Goal: Task Accomplishment & Management: Use online tool/utility

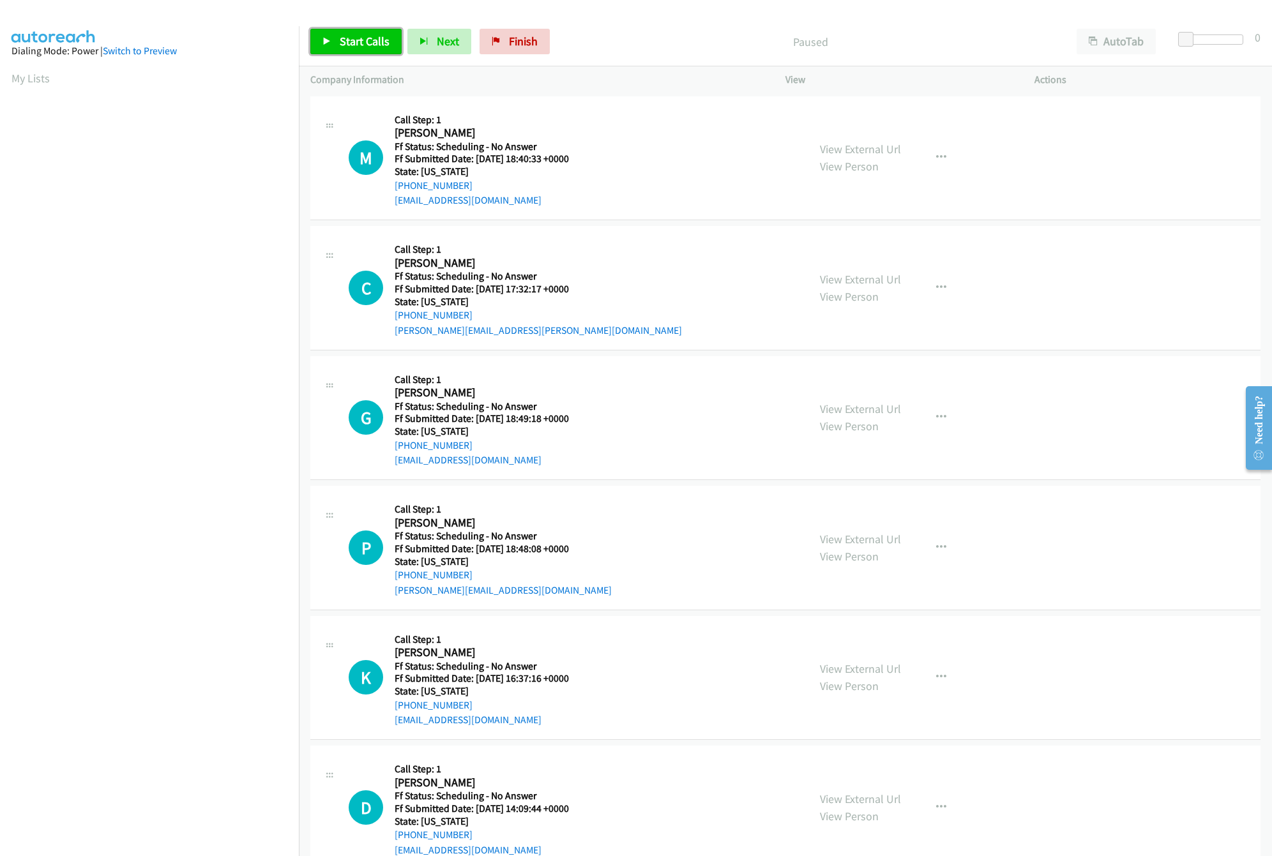
click at [355, 33] on link "Start Calls" at bounding box center [355, 42] width 91 height 26
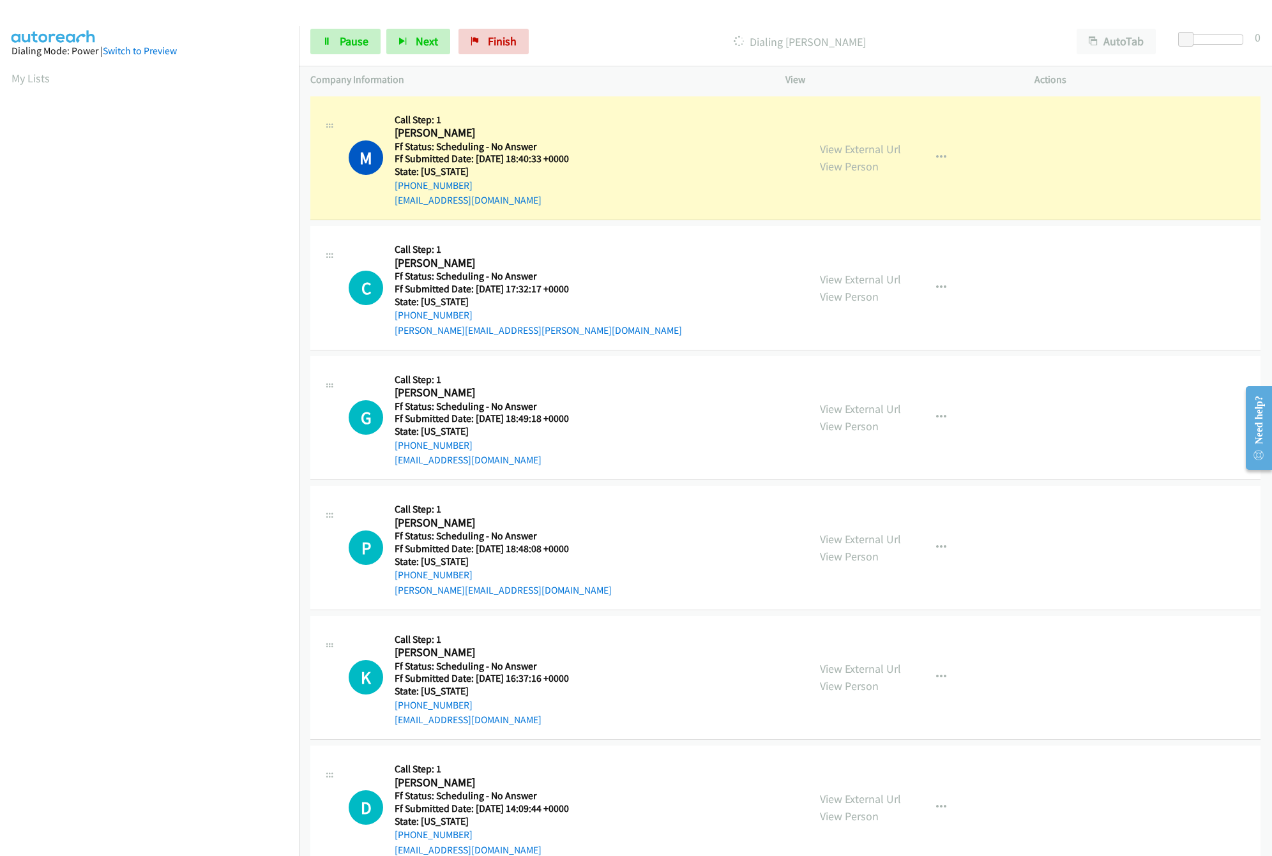
click at [650, 108] on div "M Callback Scheduled Call Step: 1 Michael Bell America/New_York Ff Status: Sche…" at bounding box center [573, 158] width 448 height 101
click at [832, 139] on div "View External Url View Person View External Url Email Schedule/Manage Callback …" at bounding box center [939, 158] width 261 height 101
click at [835, 146] on link "View External Url" at bounding box center [860, 149] width 81 height 15
click at [344, 42] on span "Pause" at bounding box center [354, 41] width 29 height 15
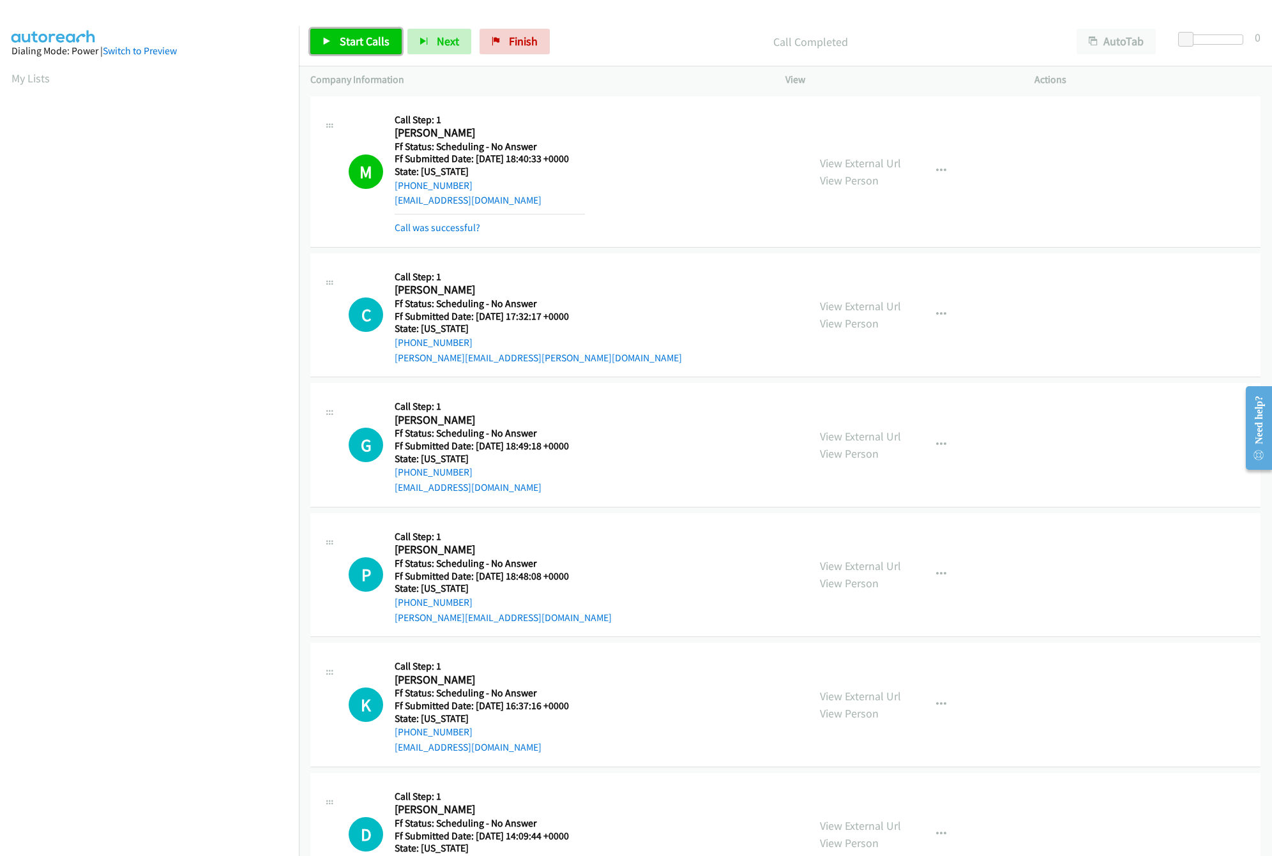
click at [334, 31] on link "Start Calls" at bounding box center [355, 42] width 91 height 26
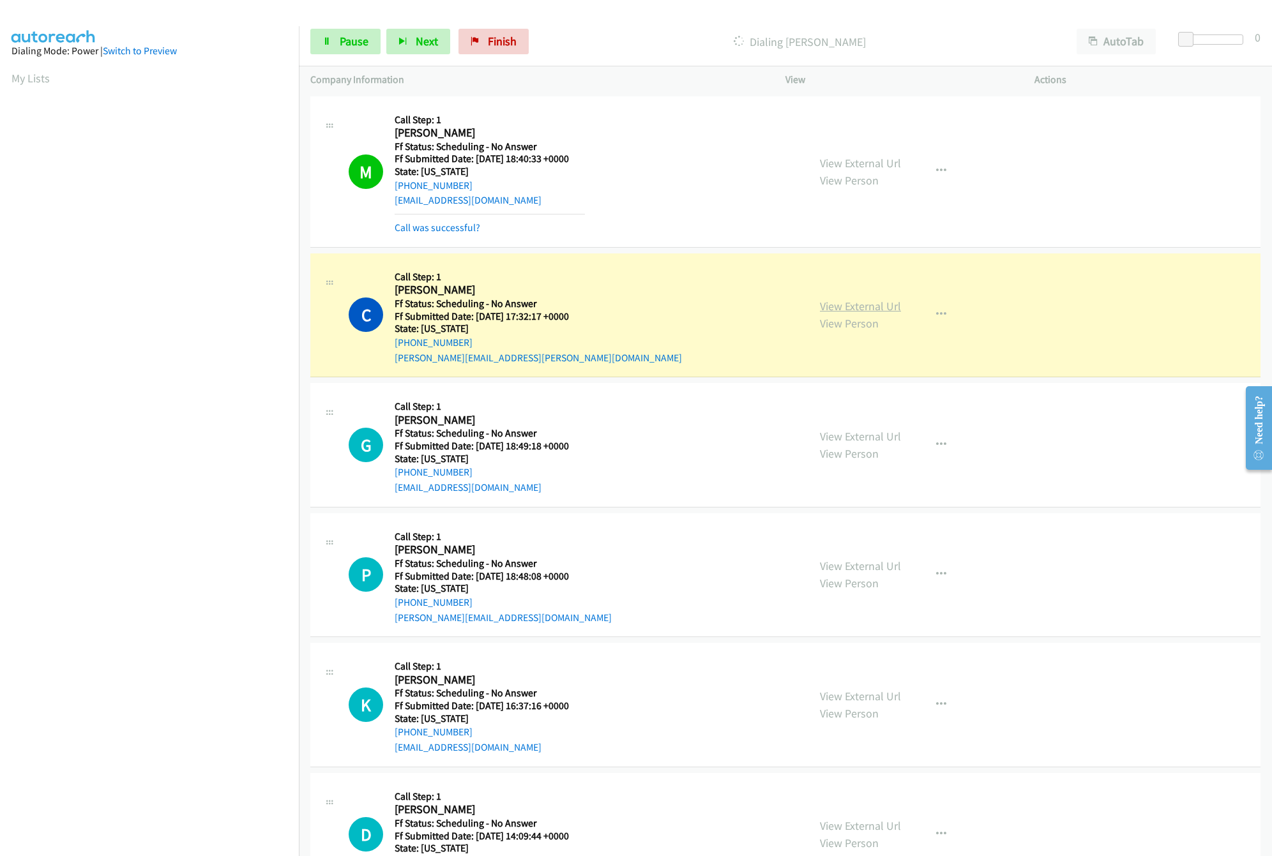
click at [832, 305] on link "View External Url" at bounding box center [860, 306] width 81 height 15
click at [652, 29] on div "Dialing Christopher Beaudoin" at bounding box center [800, 42] width 531 height 26
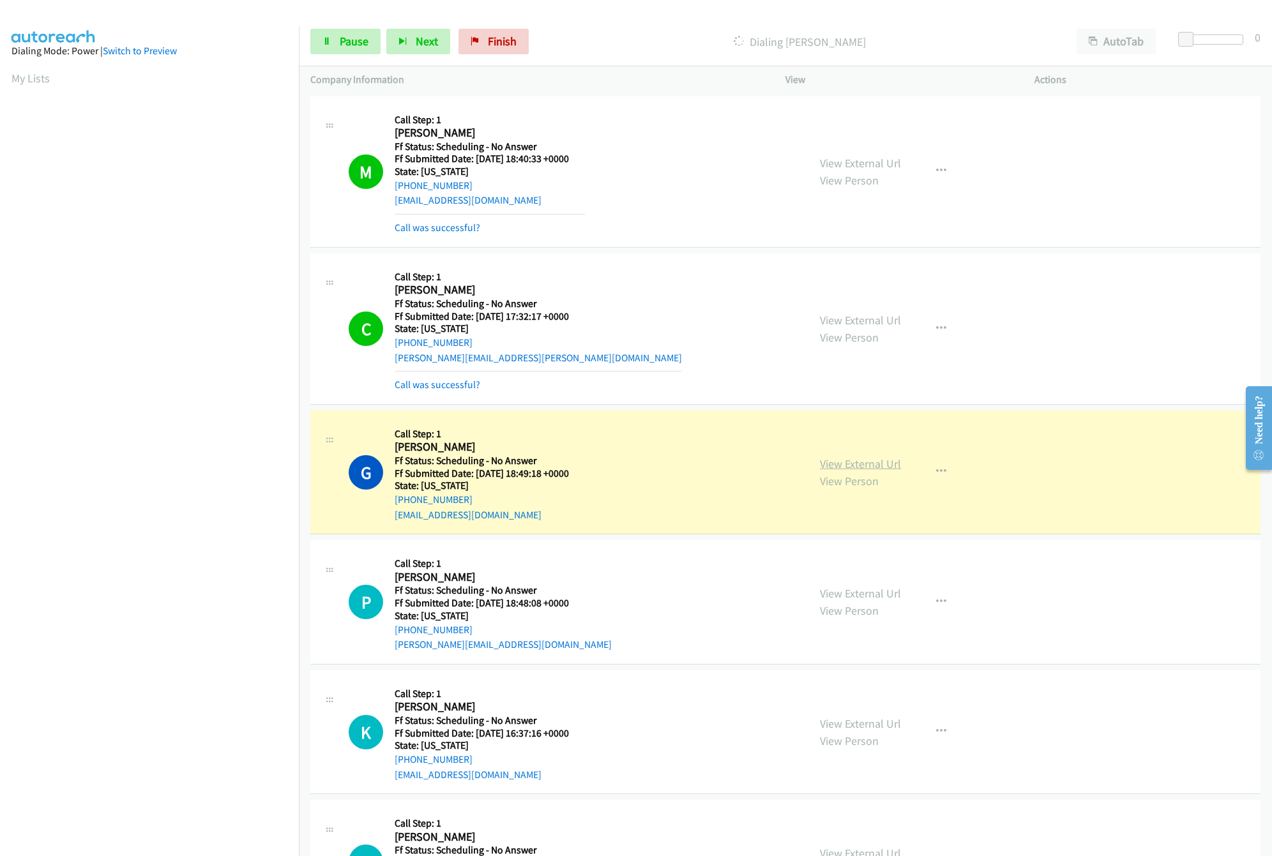
click at [862, 460] on link "View External Url" at bounding box center [860, 464] width 81 height 15
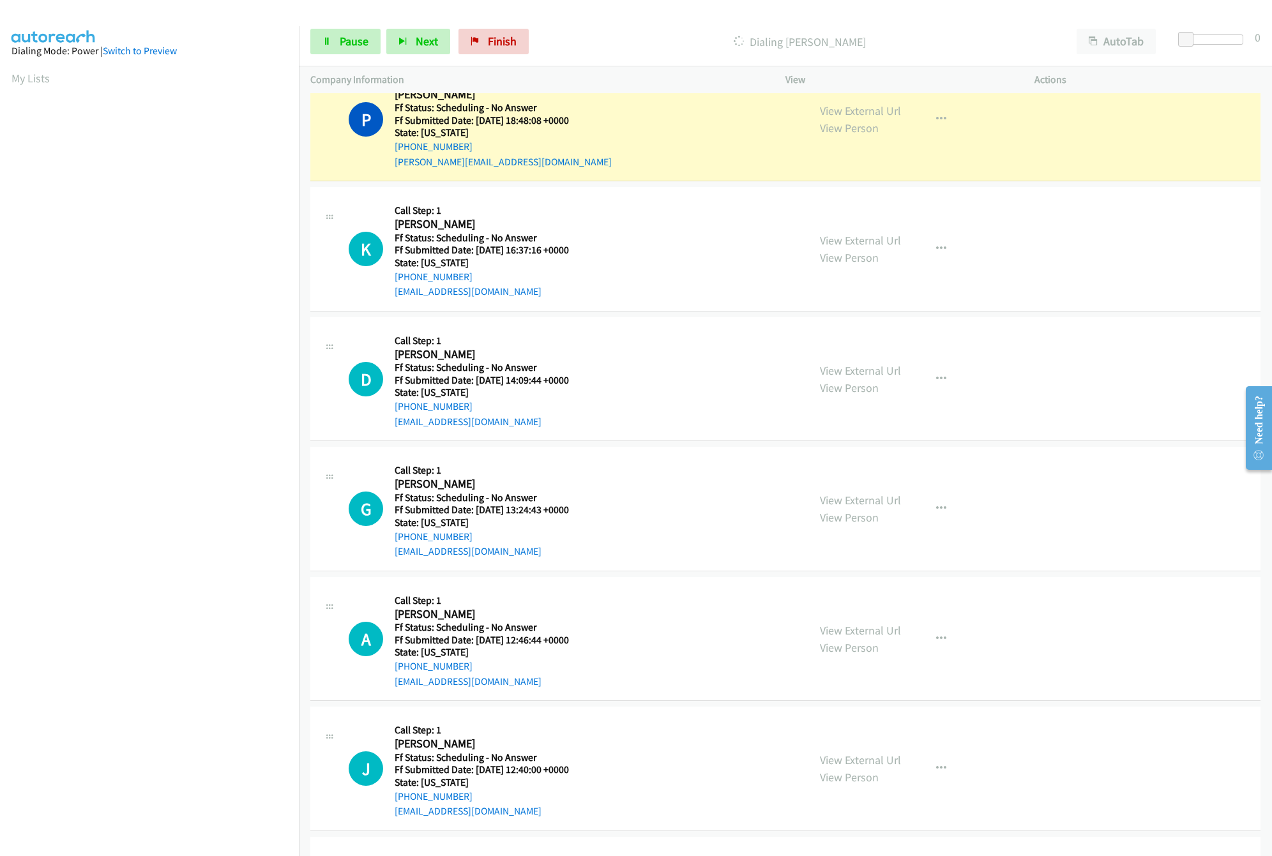
scroll to position [383, 0]
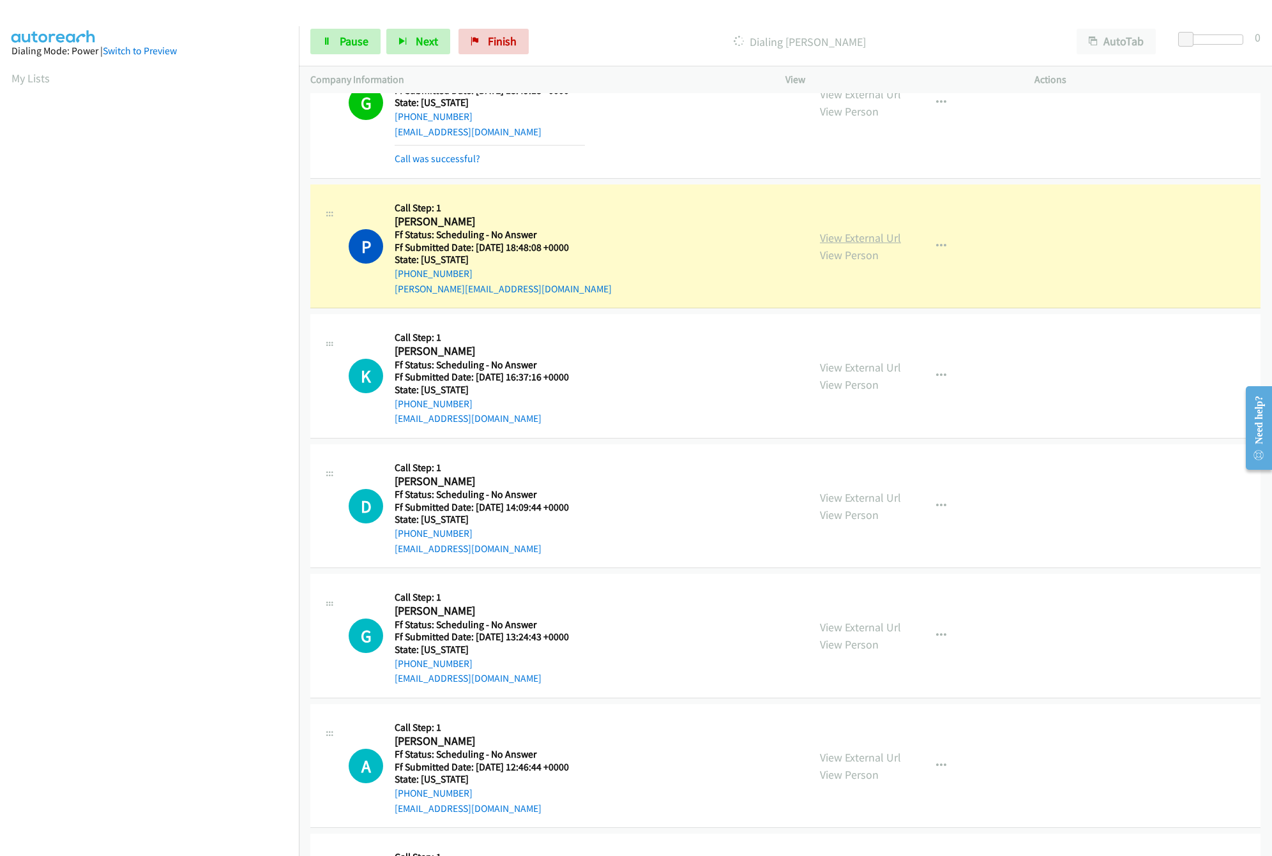
click at [855, 240] on link "View External Url" at bounding box center [860, 238] width 81 height 15
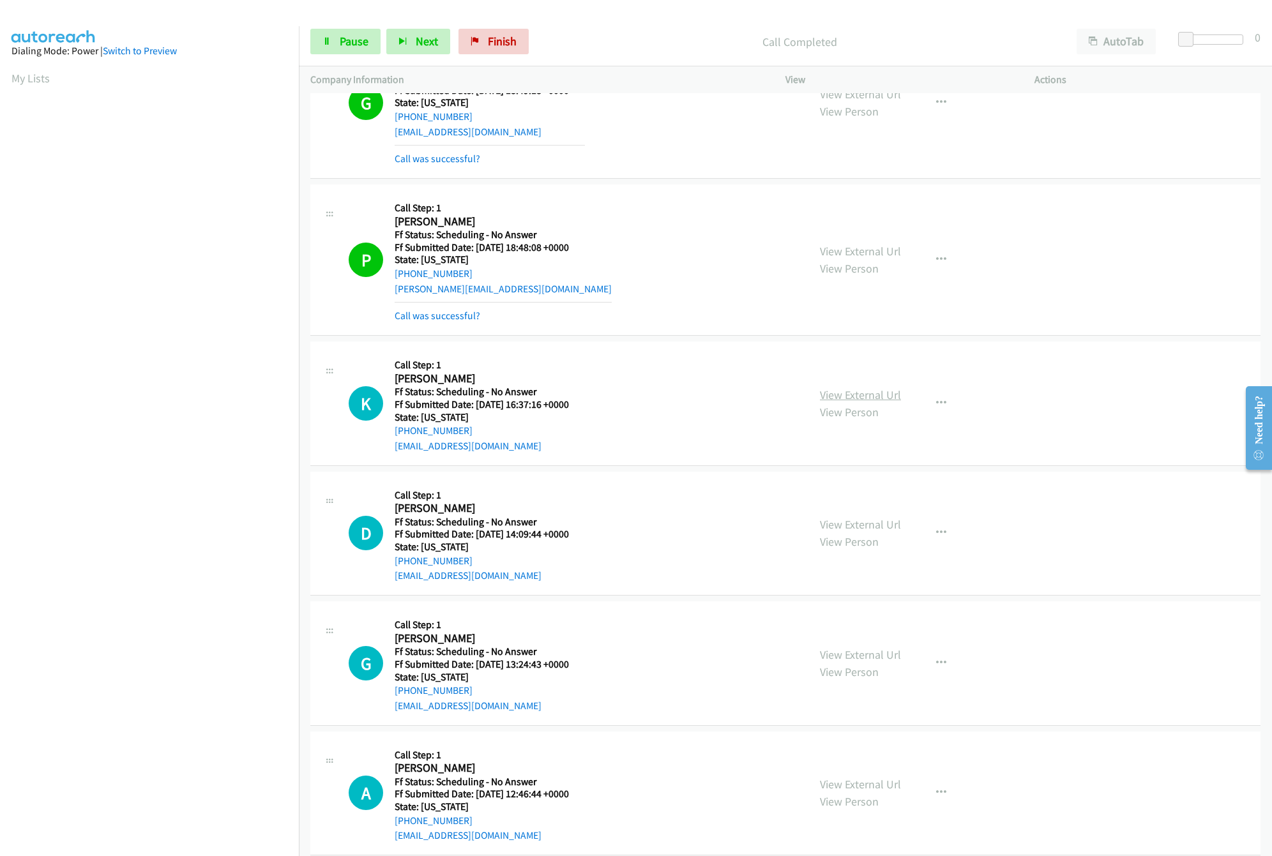
click at [851, 402] on link "View External Url" at bounding box center [860, 395] width 81 height 15
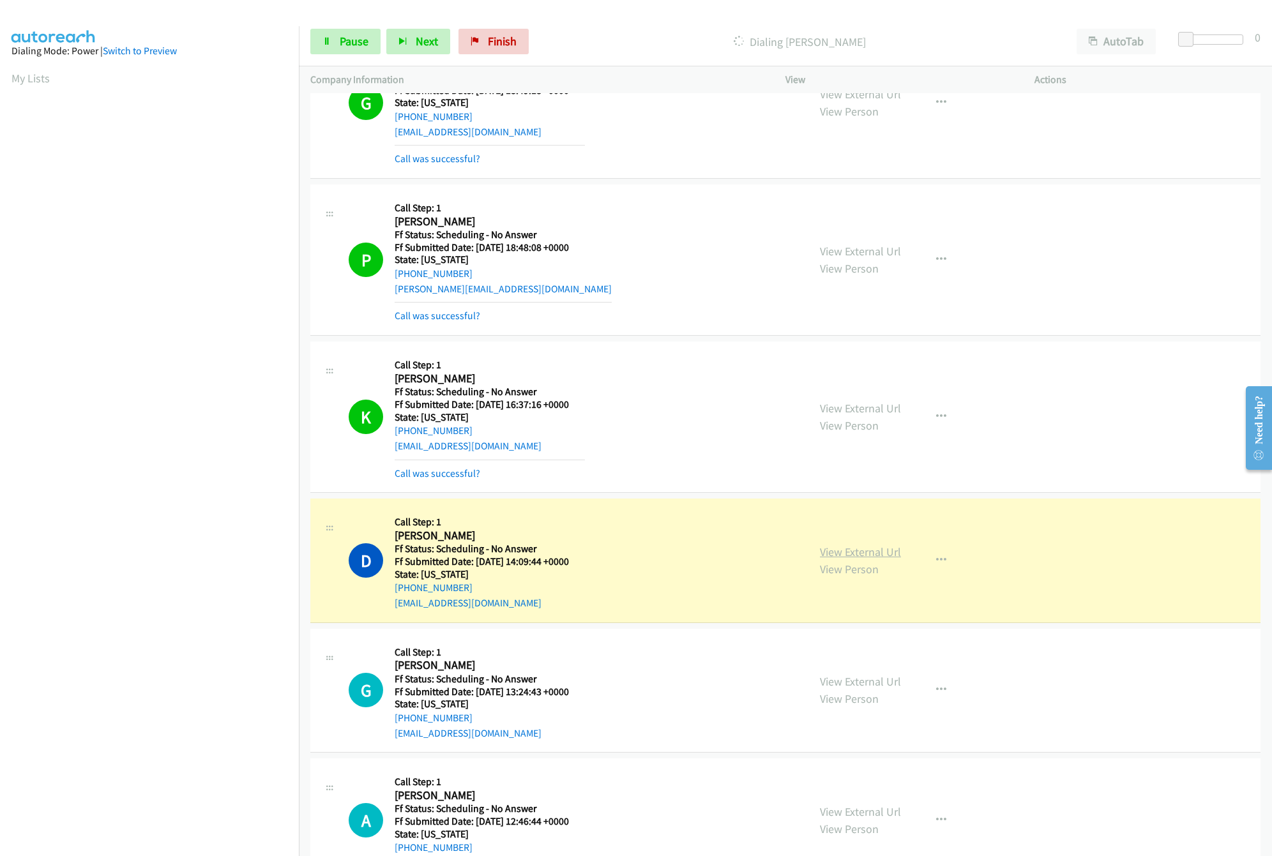
click at [836, 556] on link "View External Url" at bounding box center [860, 552] width 81 height 15
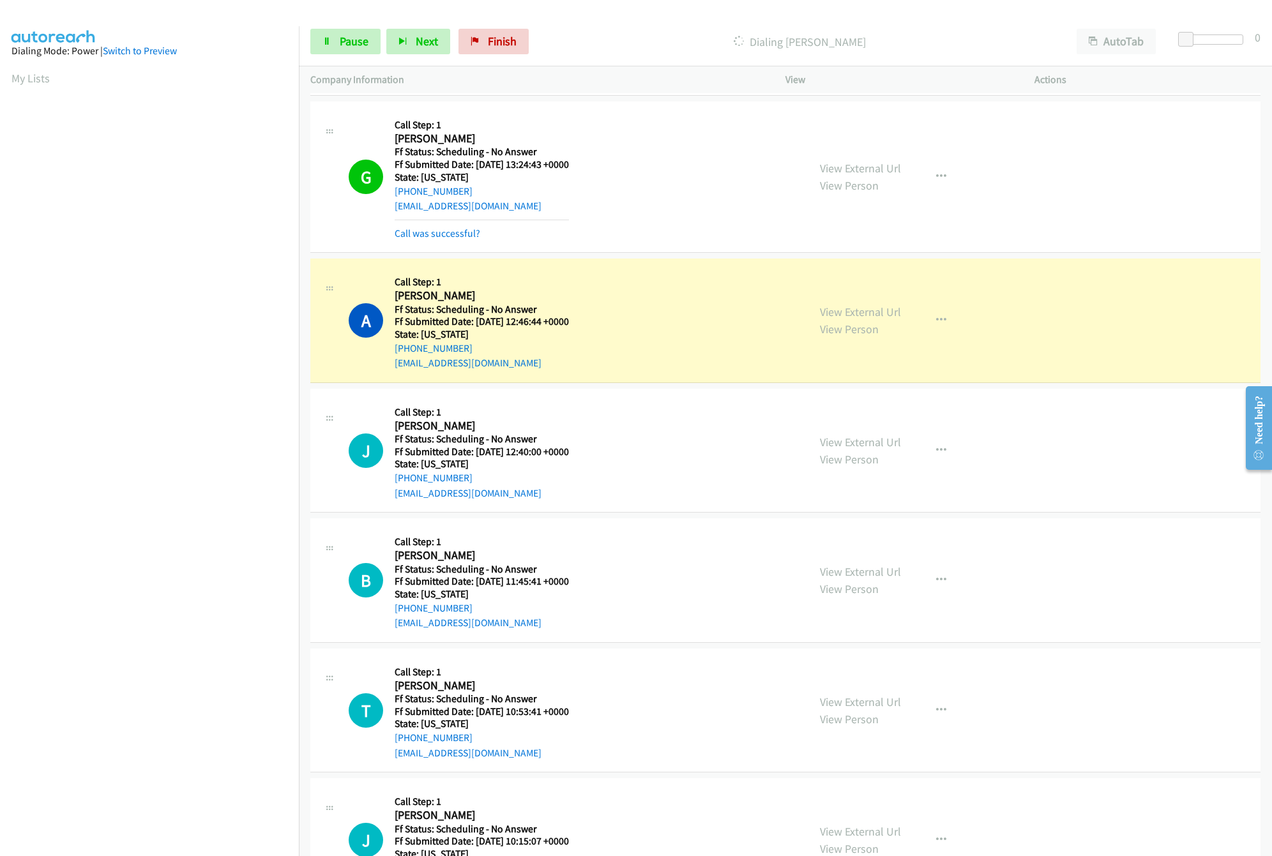
scroll to position [894, 0]
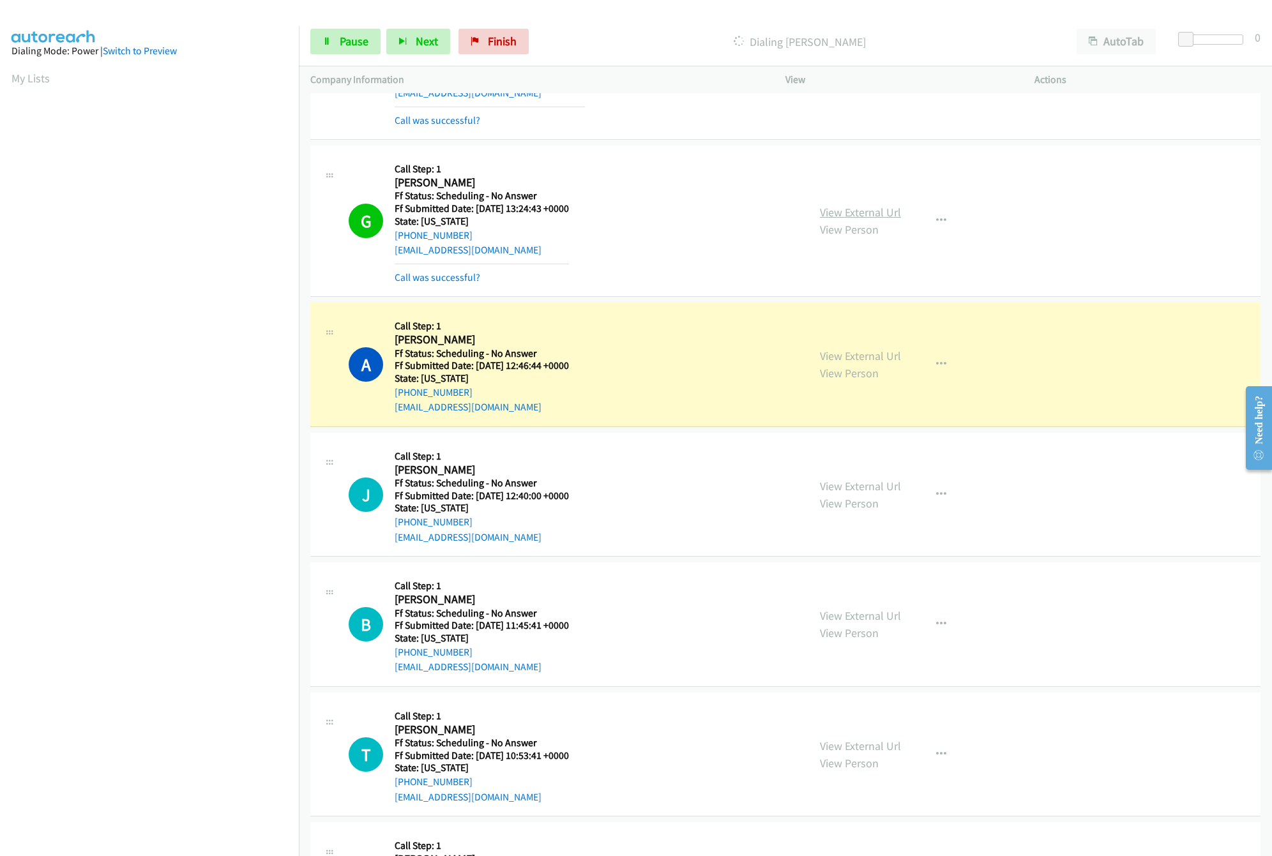
click at [865, 217] on link "View External Url" at bounding box center [860, 212] width 81 height 15
click at [464, 282] on link "Call was successful?" at bounding box center [438, 277] width 86 height 12
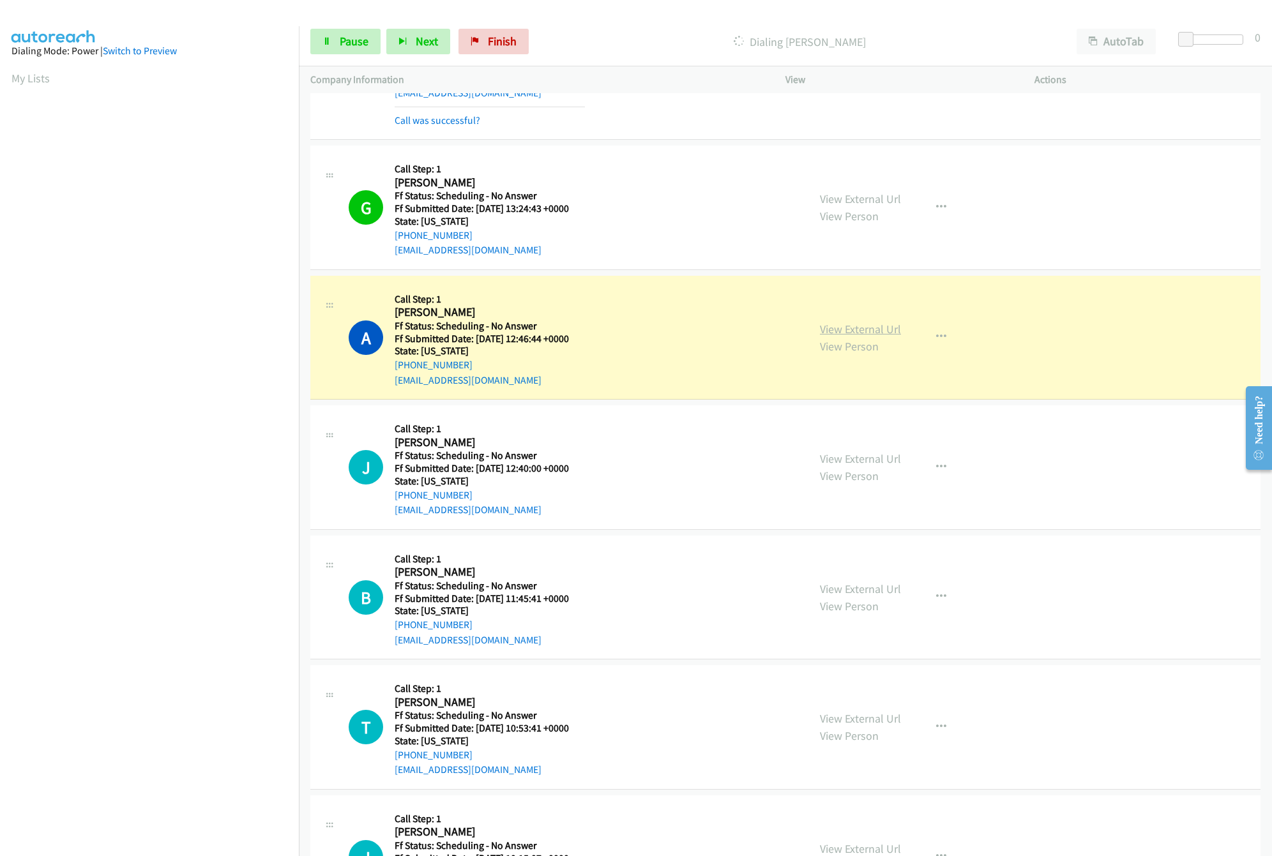
click at [851, 336] on link "View External Url" at bounding box center [860, 329] width 81 height 15
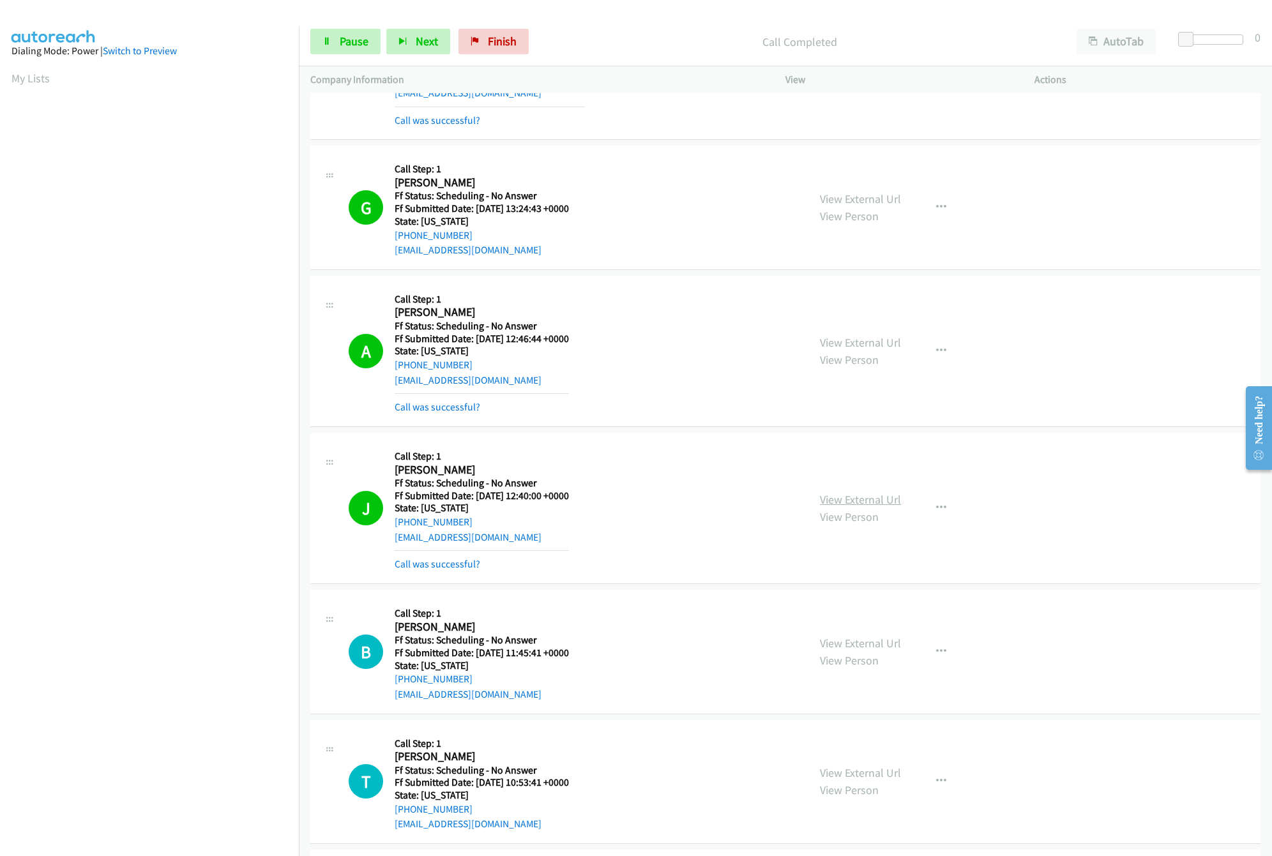
click at [855, 504] on link "View External Url" at bounding box center [860, 499] width 81 height 15
click at [855, 644] on link "View External Url" at bounding box center [860, 643] width 81 height 15
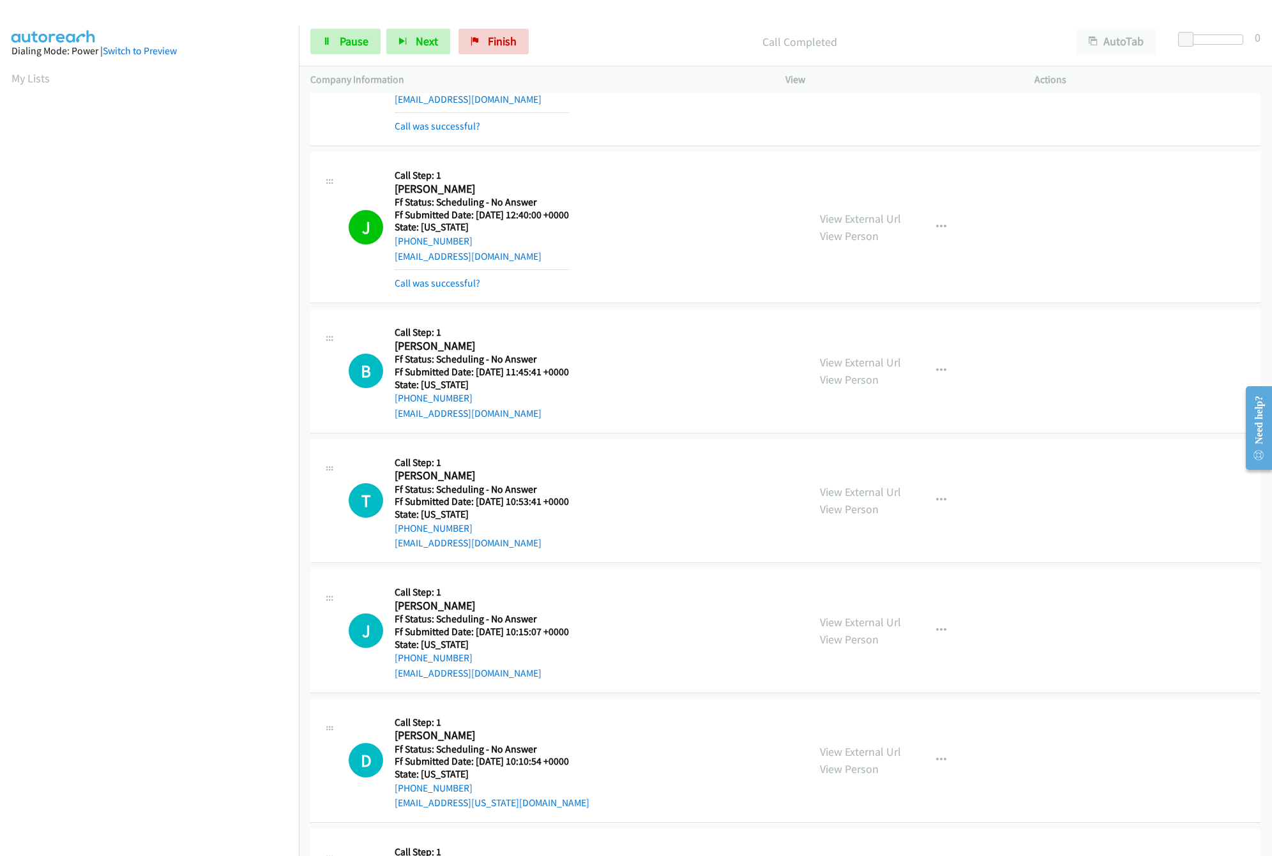
scroll to position [1277, 0]
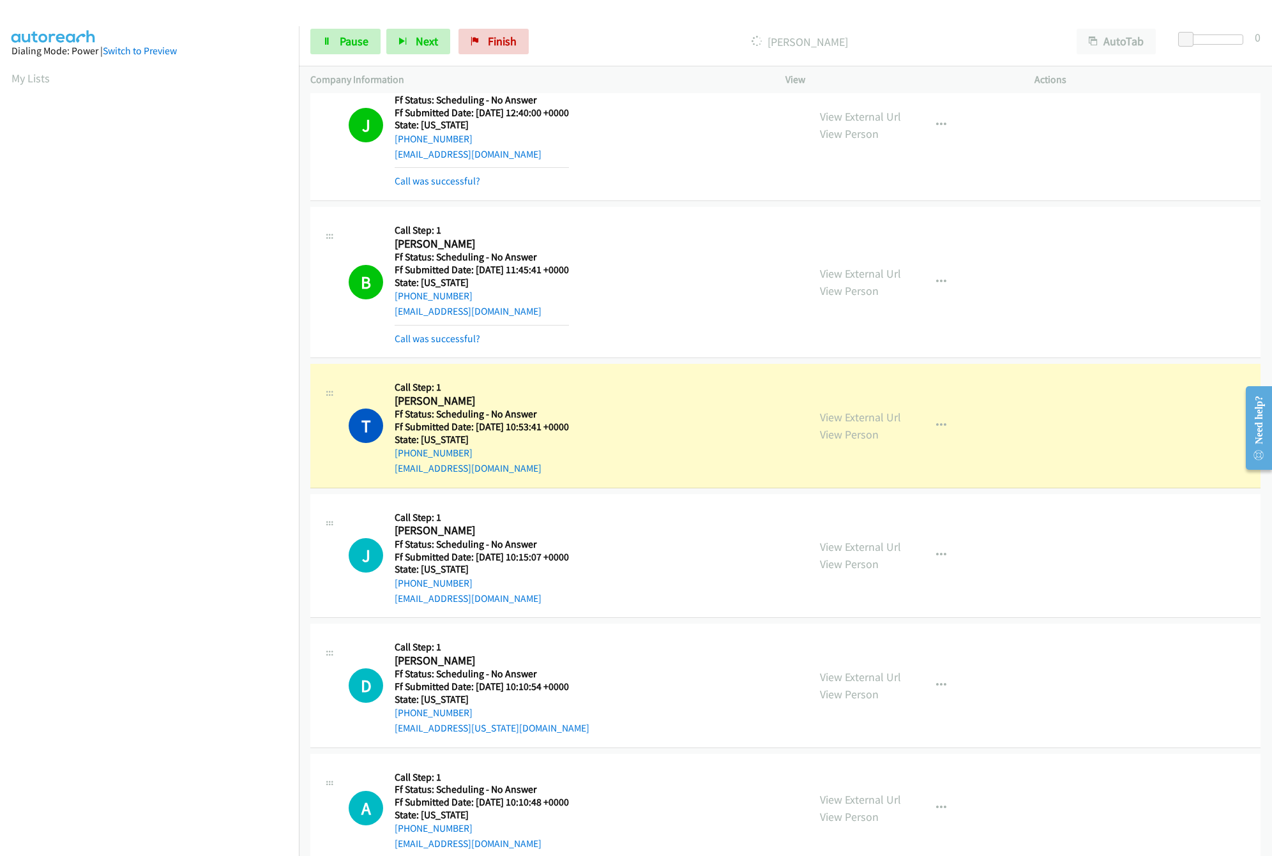
click at [431, 332] on mb0 "Call was successful?" at bounding box center [482, 336] width 174 height 22
click at [431, 345] on link "Call was successful?" at bounding box center [438, 339] width 86 height 12
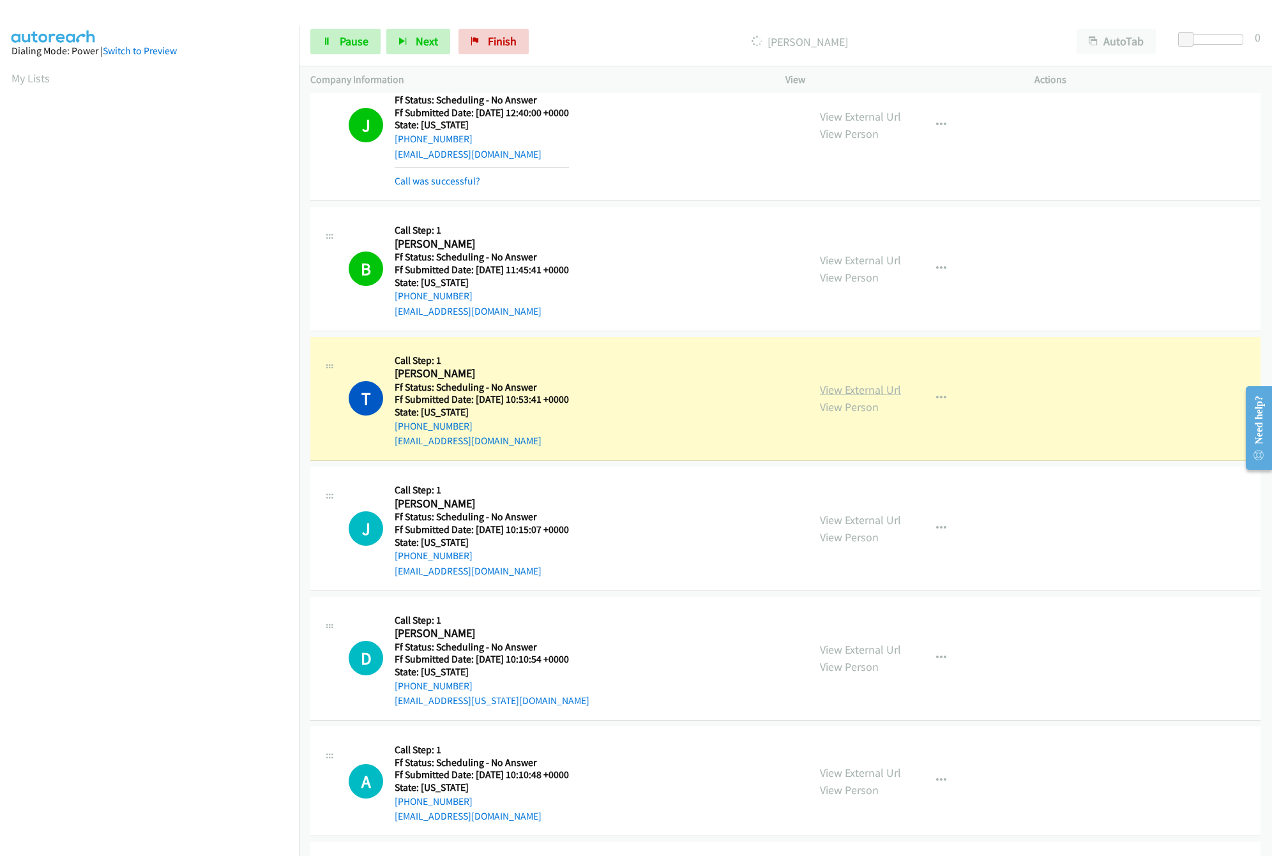
click at [849, 387] on link "View External Url" at bounding box center [860, 390] width 81 height 15
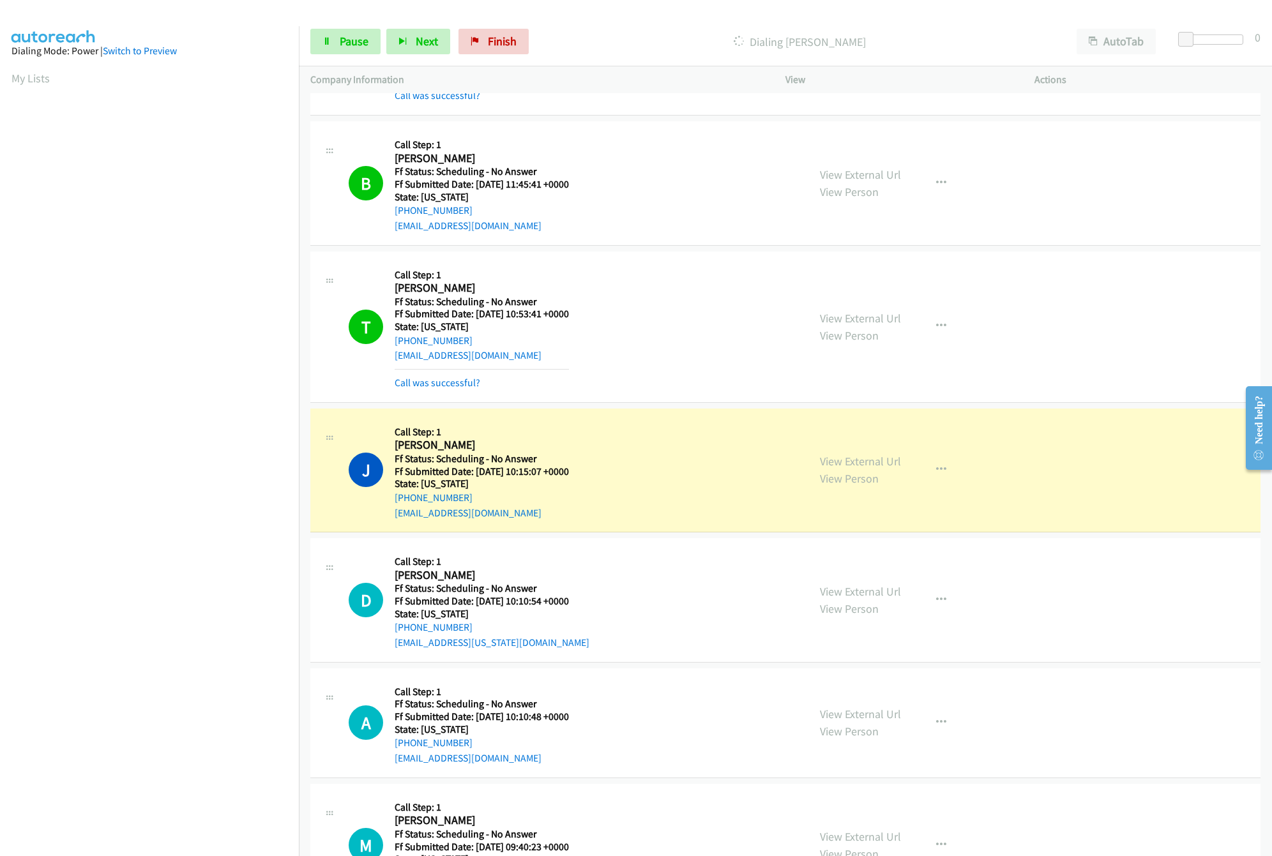
scroll to position [1405, 0]
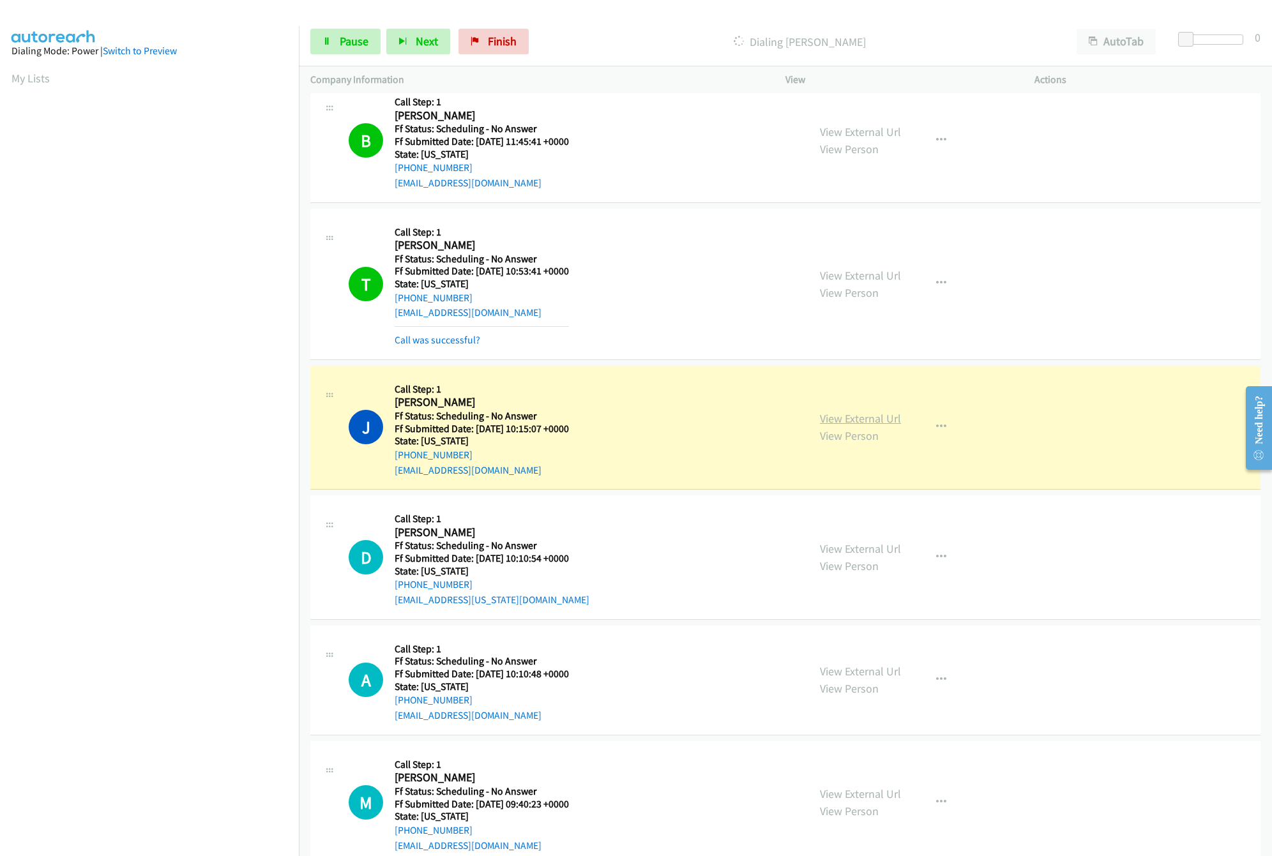
click at [848, 420] on link "View External Url" at bounding box center [860, 418] width 81 height 15
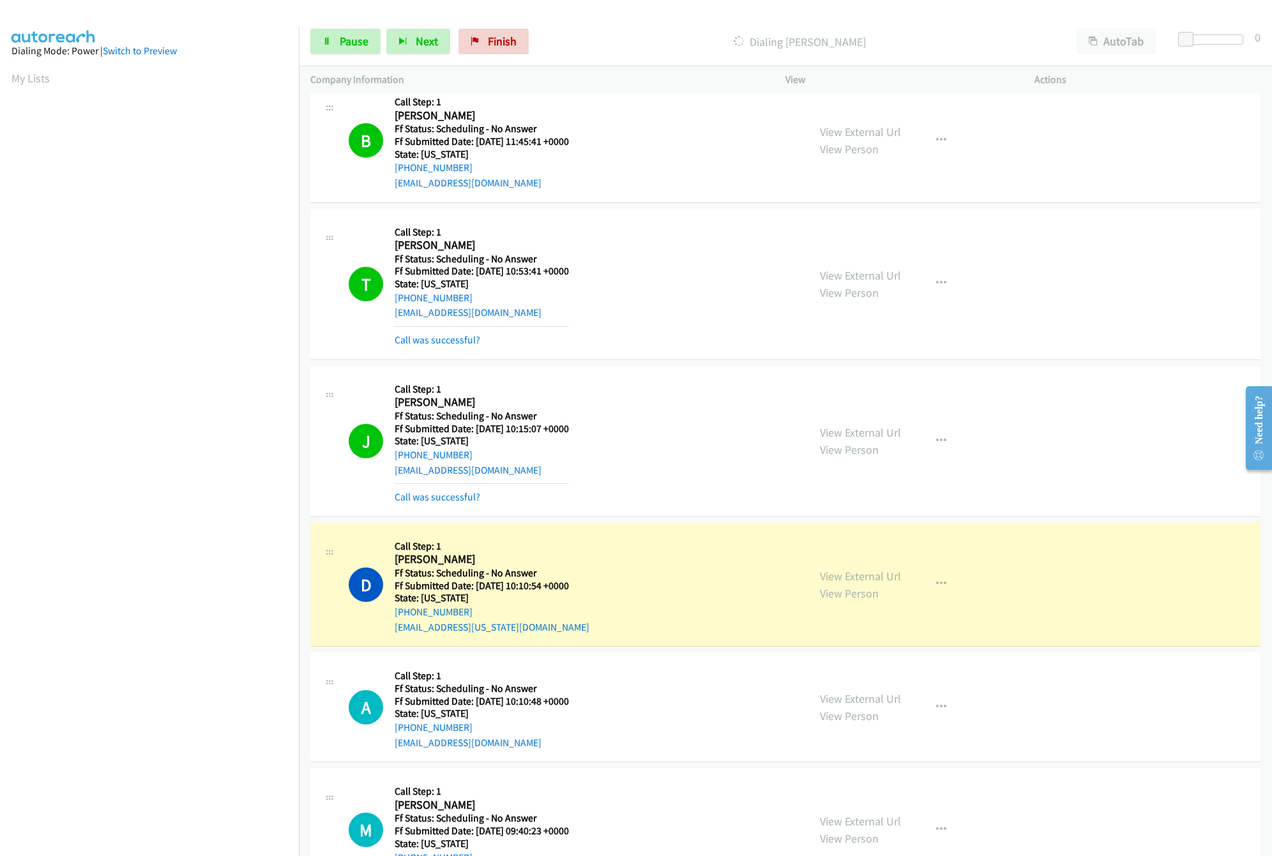
scroll to position [1788, 0]
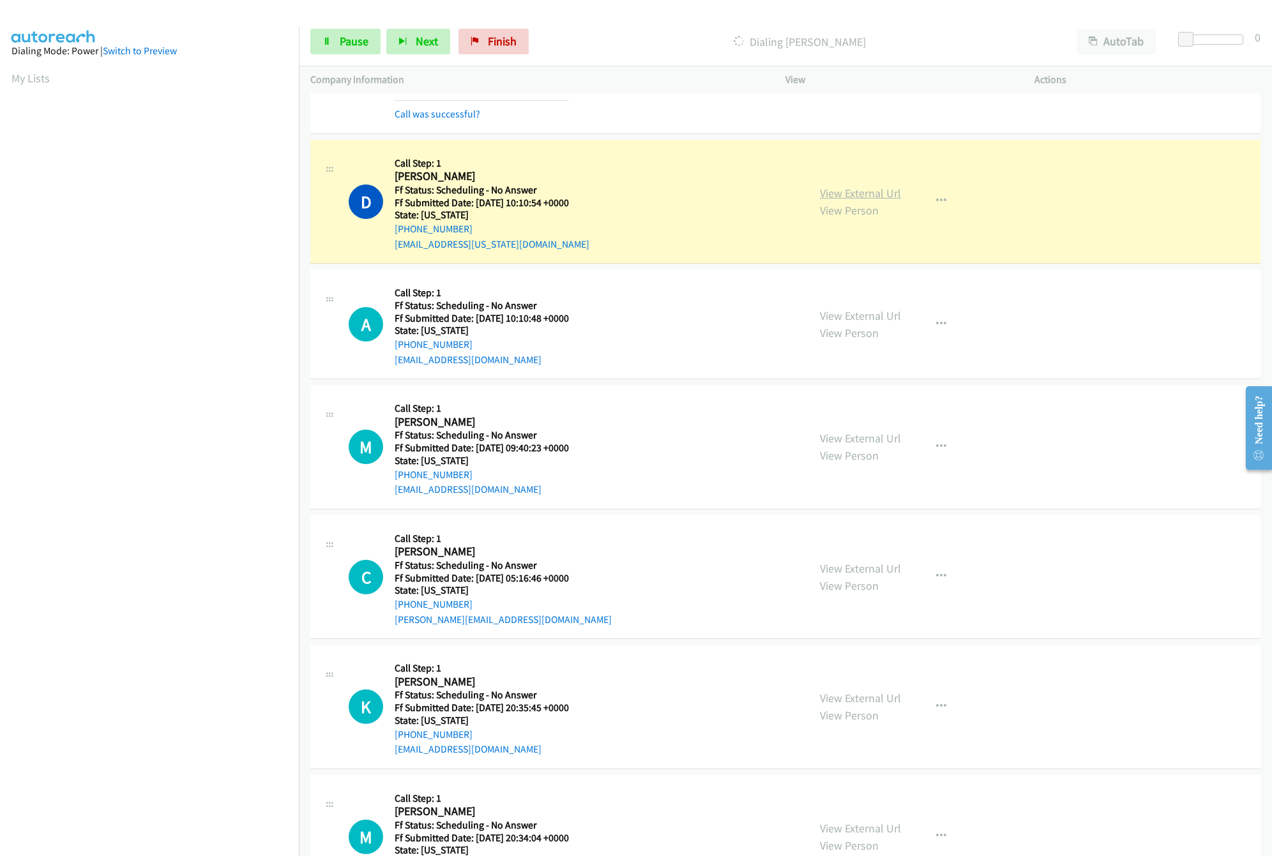
click at [830, 192] on link "View External Url" at bounding box center [860, 193] width 81 height 15
click at [828, 323] on link "View External Url" at bounding box center [860, 315] width 81 height 15
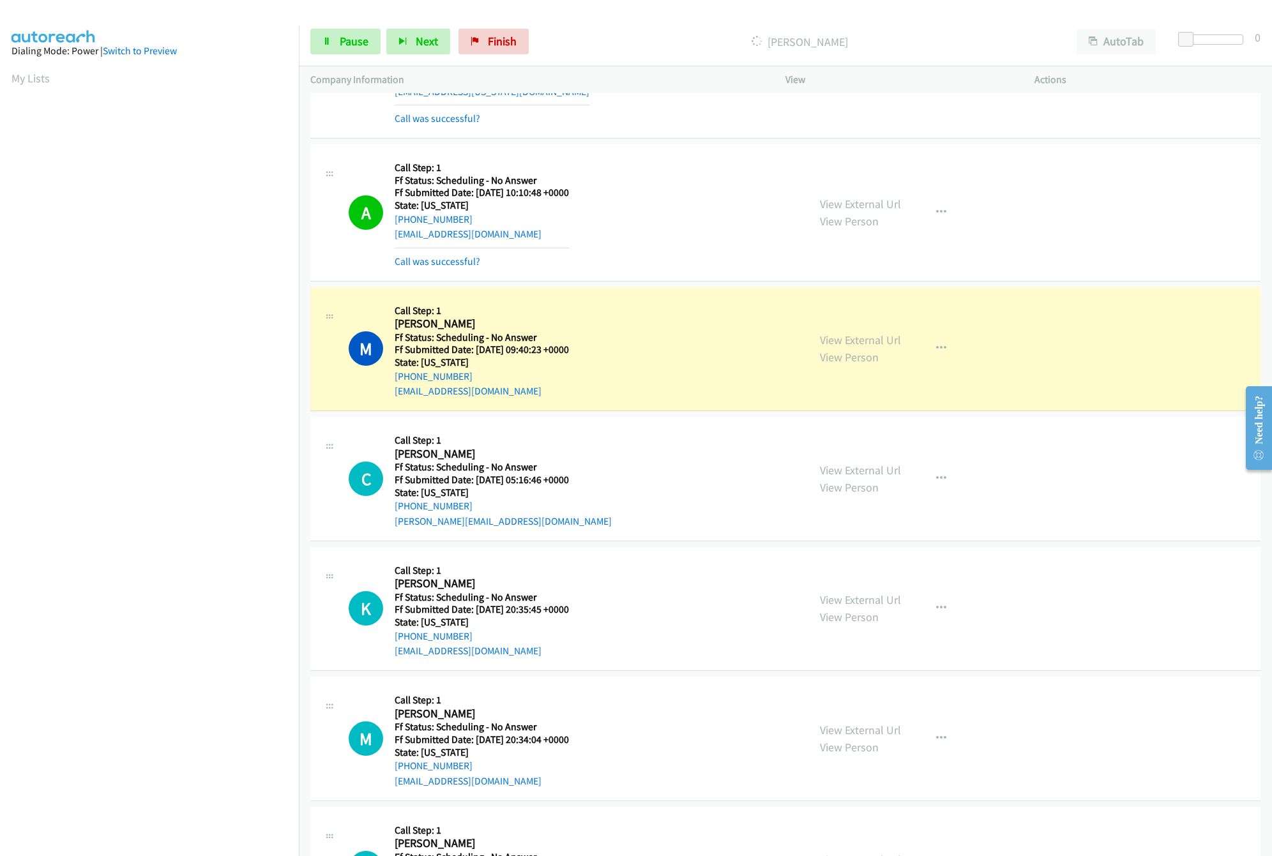
scroll to position [2043, 0]
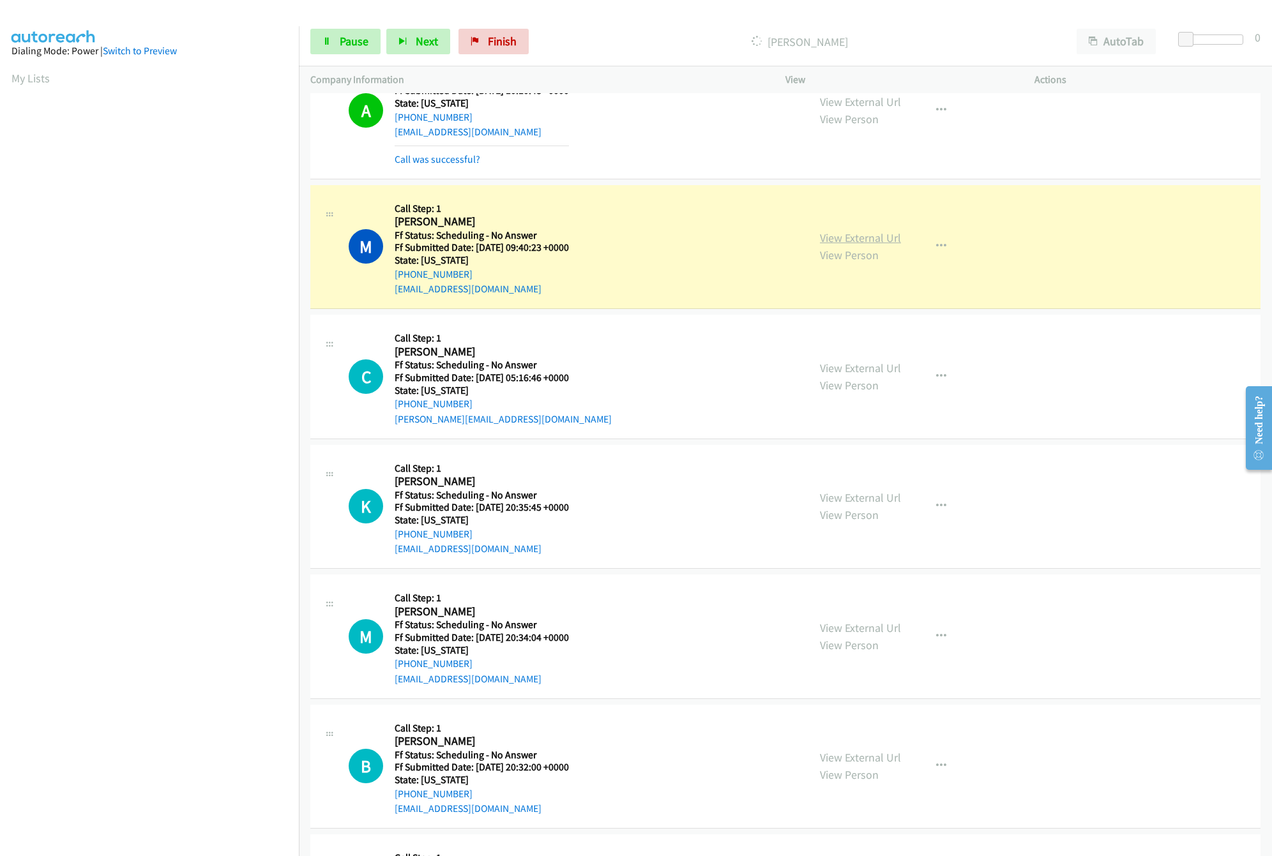
click at [838, 245] on link "View External Url" at bounding box center [860, 238] width 81 height 15
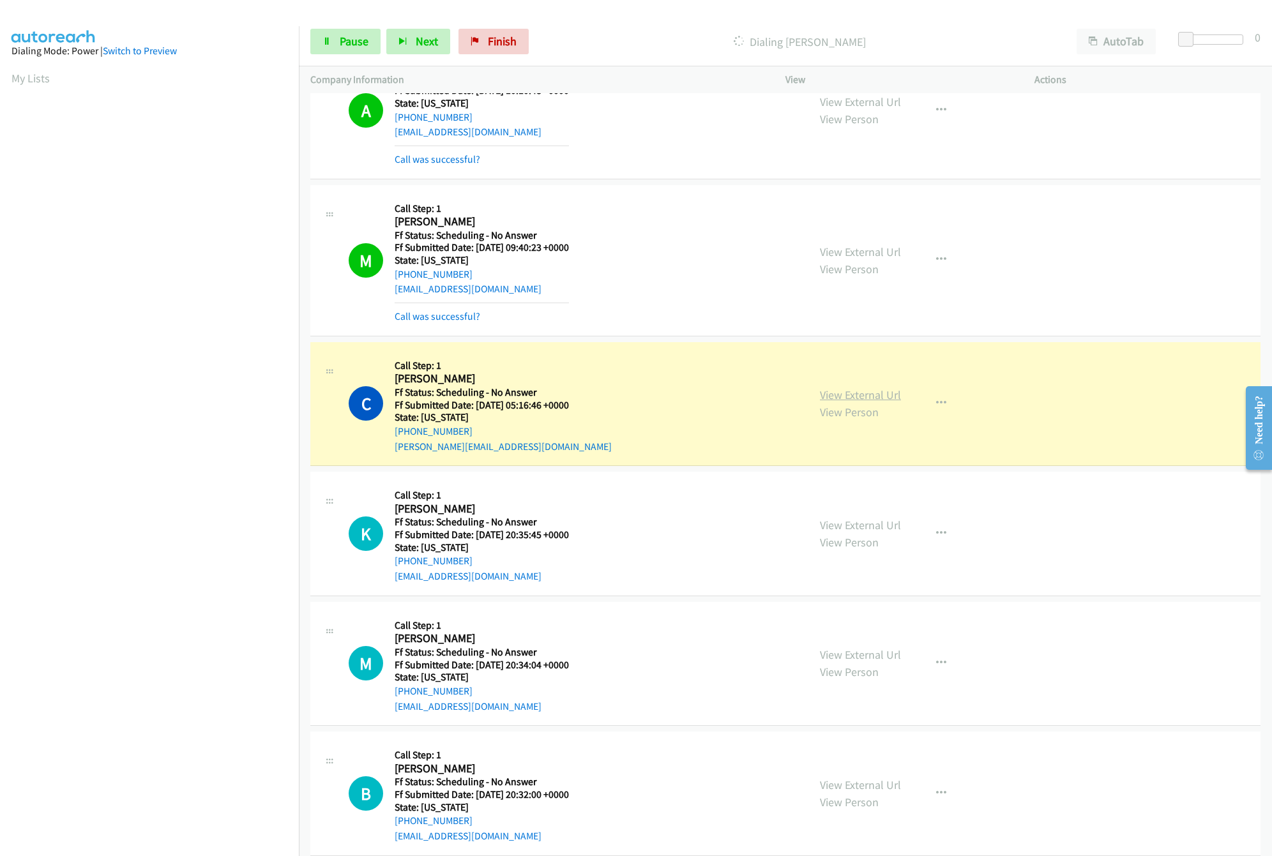
click at [872, 400] on link "View External Url" at bounding box center [860, 395] width 81 height 15
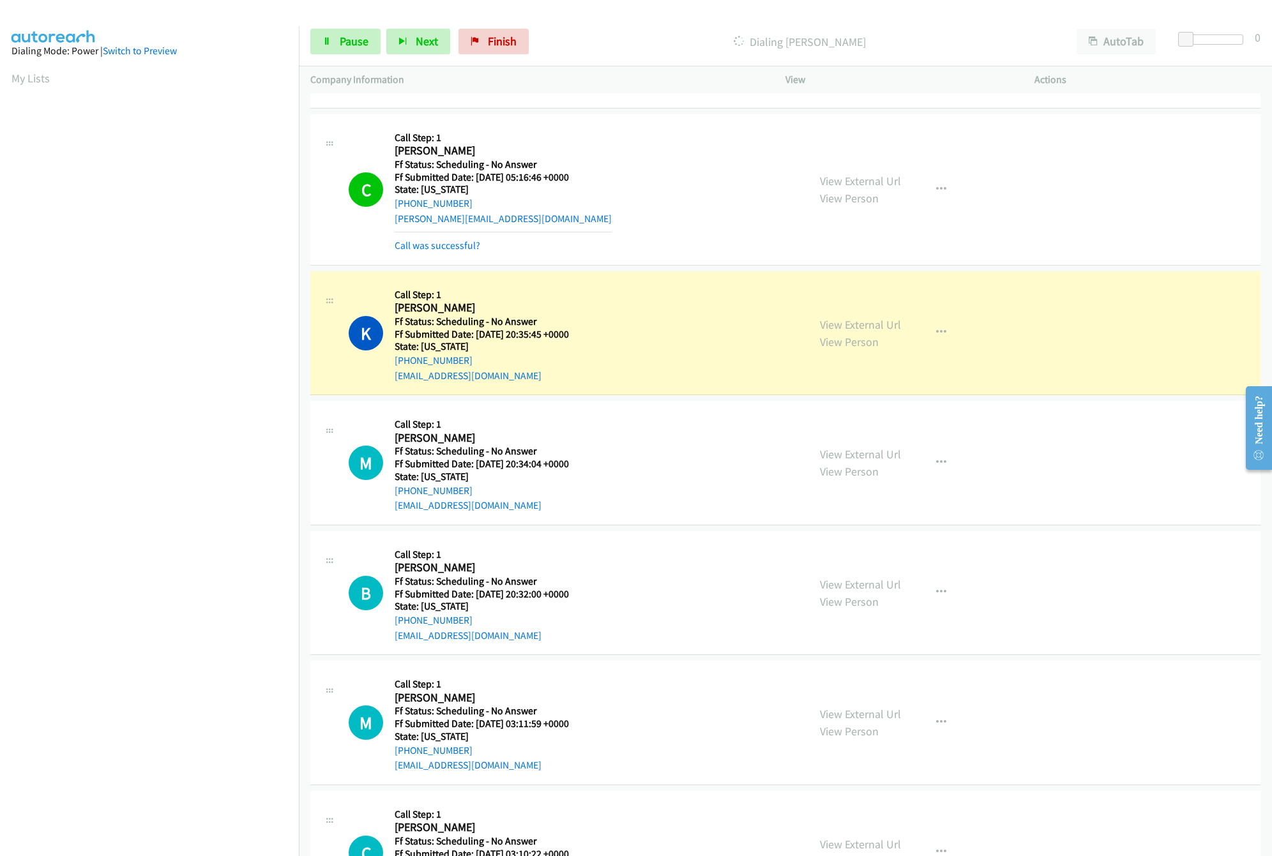
scroll to position [2299, 0]
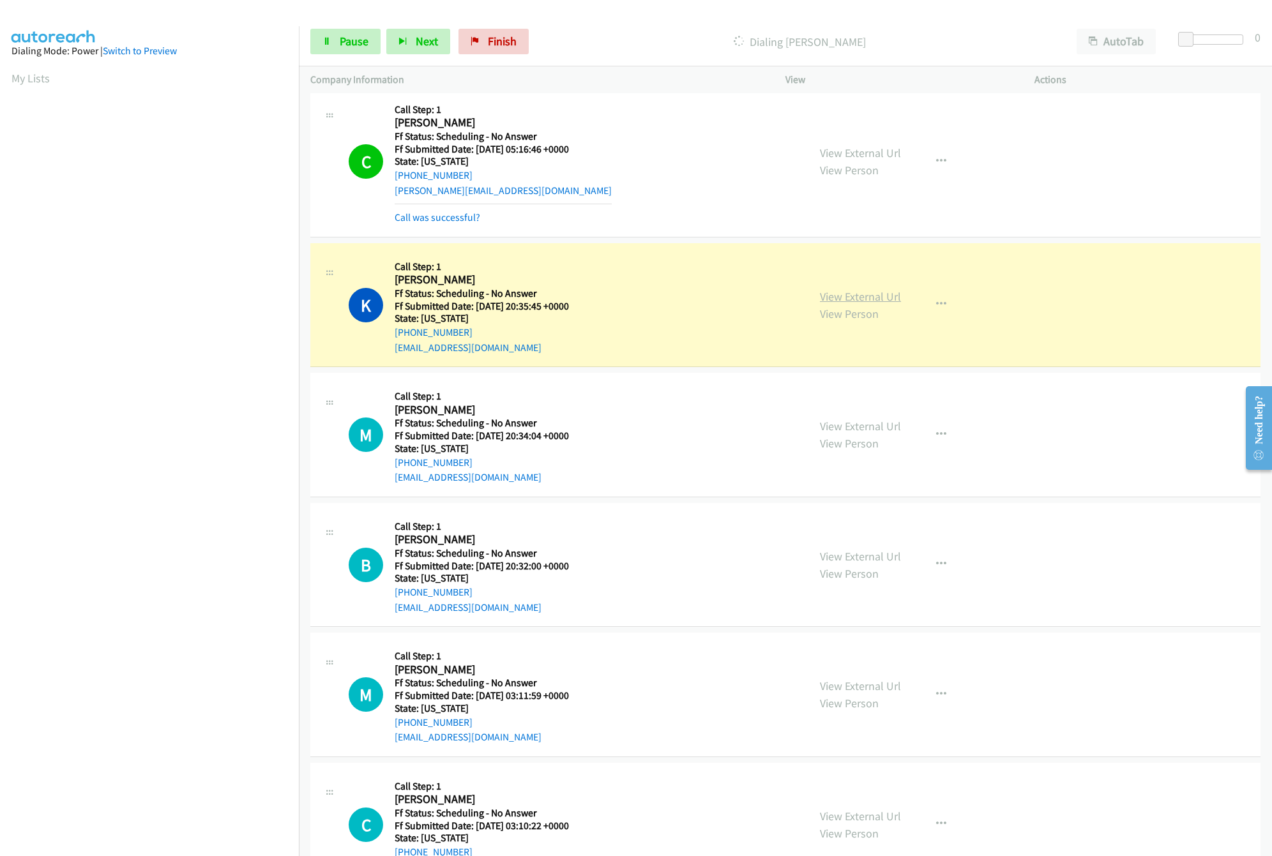
drag, startPoint x: 830, startPoint y: 320, endPoint x: 843, endPoint y: 311, distance: 16.1
click at [830, 320] on link "View Person" at bounding box center [849, 314] width 59 height 15
click at [843, 304] on link "View External Url" at bounding box center [860, 296] width 81 height 15
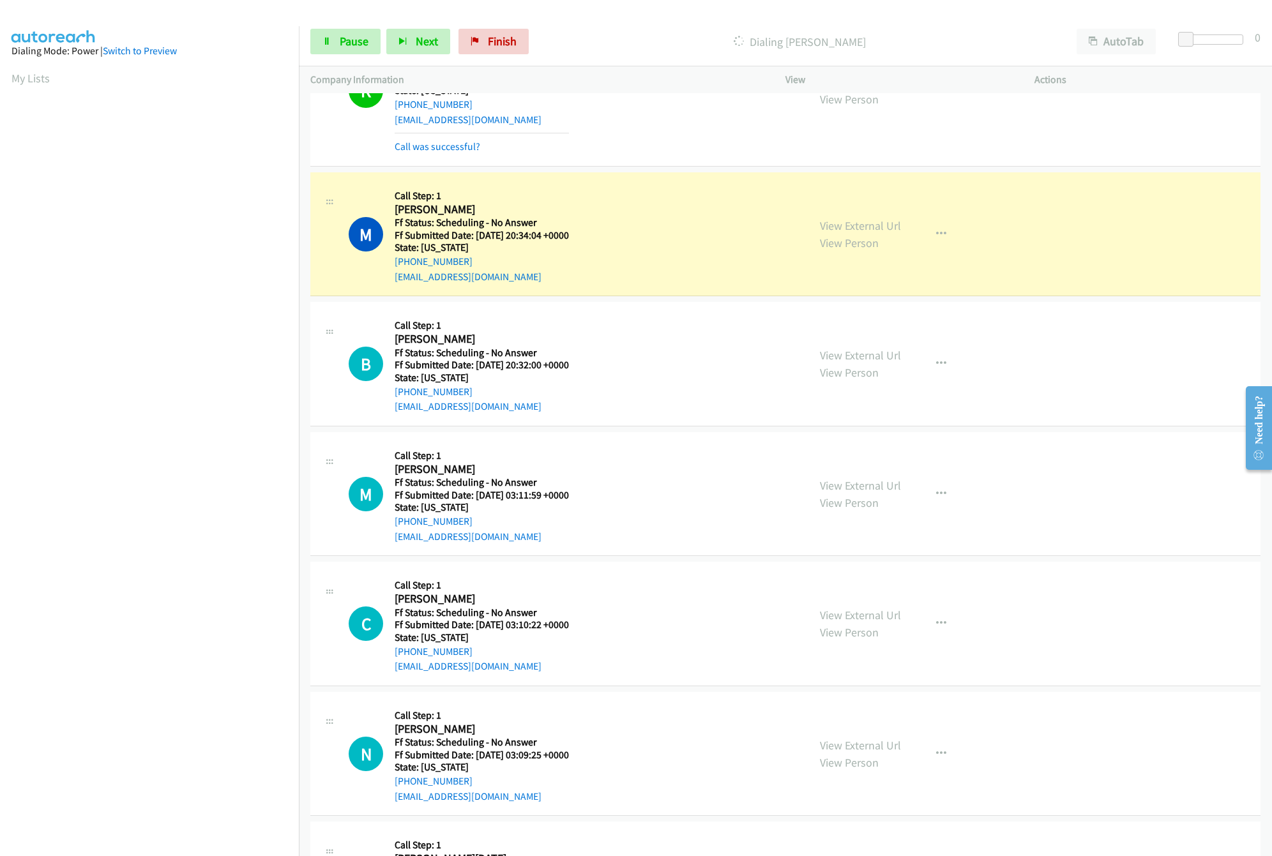
scroll to position [2555, 0]
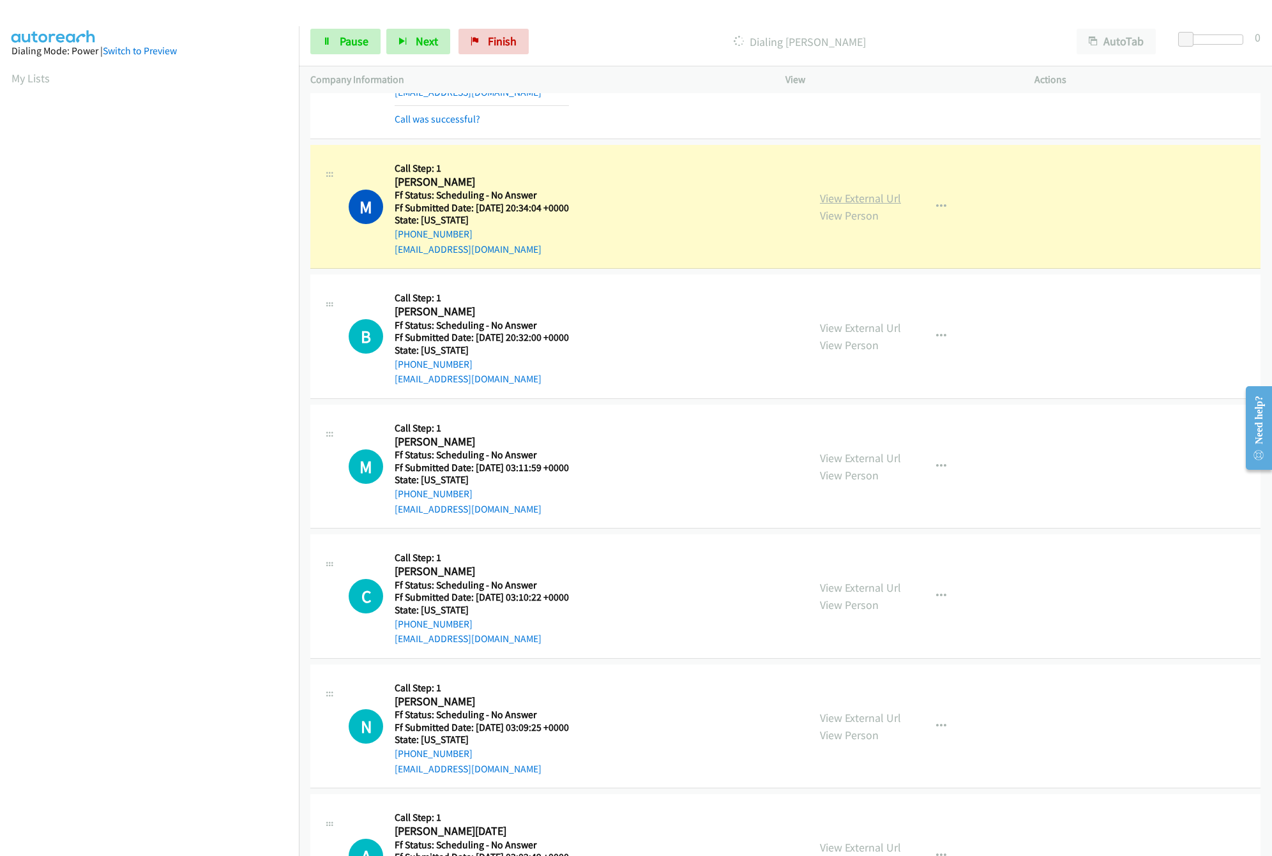
click at [847, 206] on link "View External Url" at bounding box center [860, 198] width 81 height 15
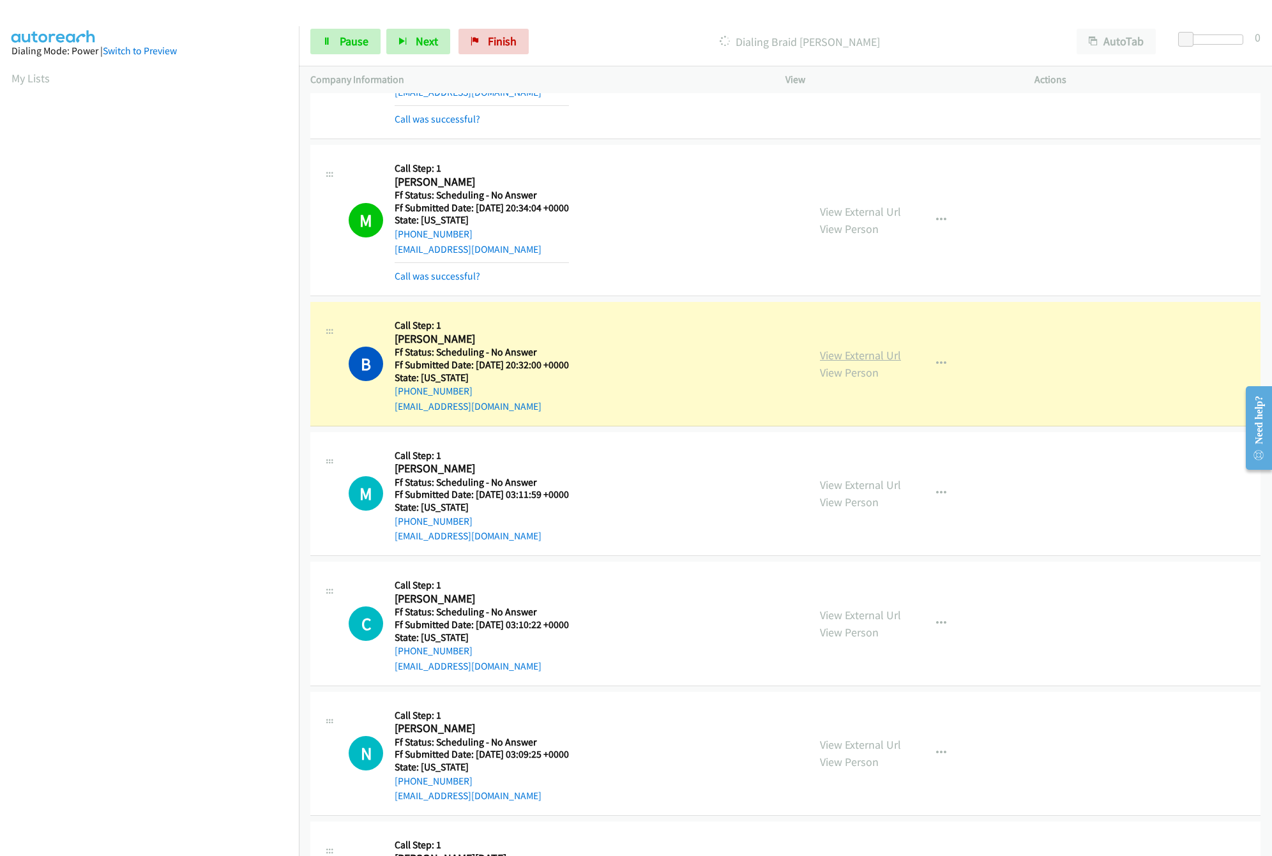
click at [874, 363] on link "View External Url" at bounding box center [860, 355] width 81 height 15
click at [167, 841] on nav "Dialing Mode: Power | Switch to Preview My Lists" at bounding box center [150, 454] width 300 height 856
click at [855, 492] on link "View External Url" at bounding box center [860, 485] width 81 height 15
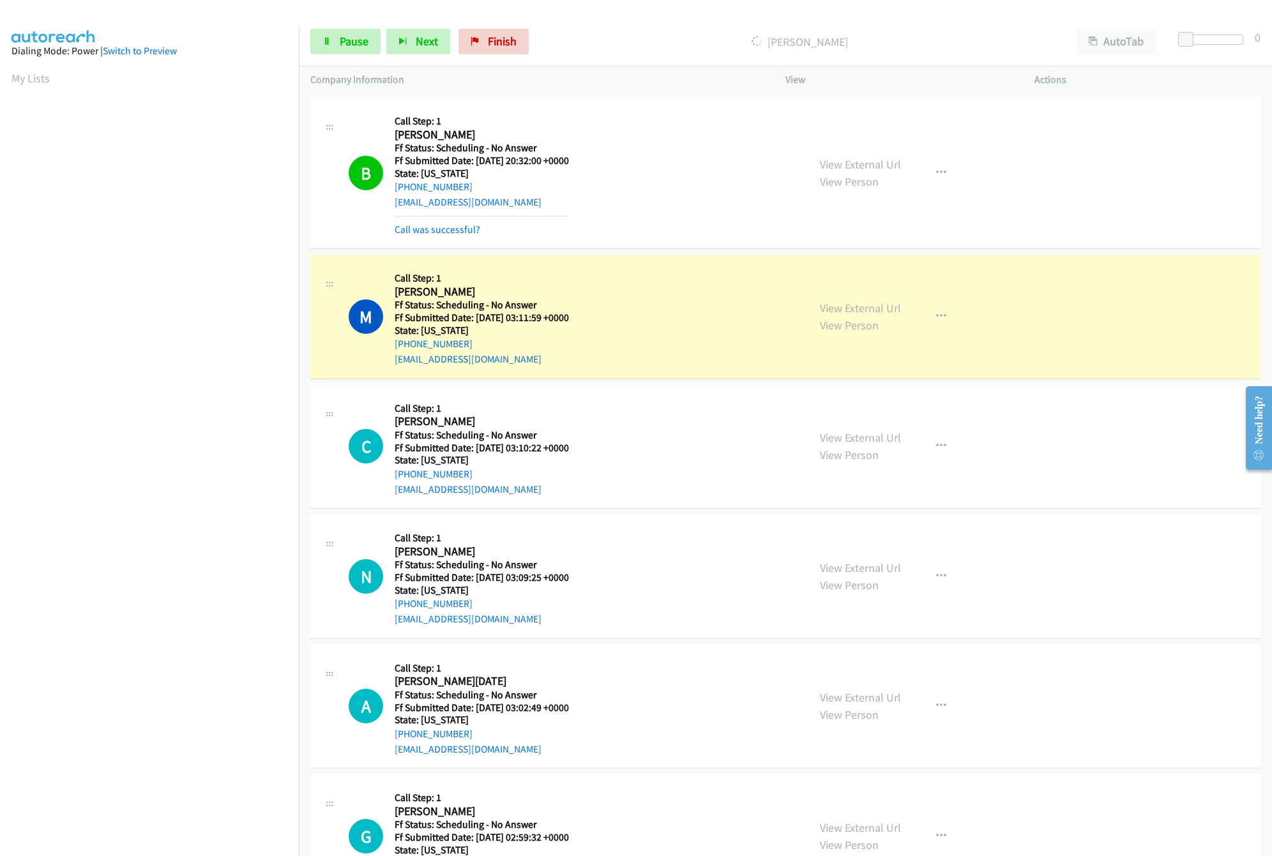
scroll to position [2810, 0]
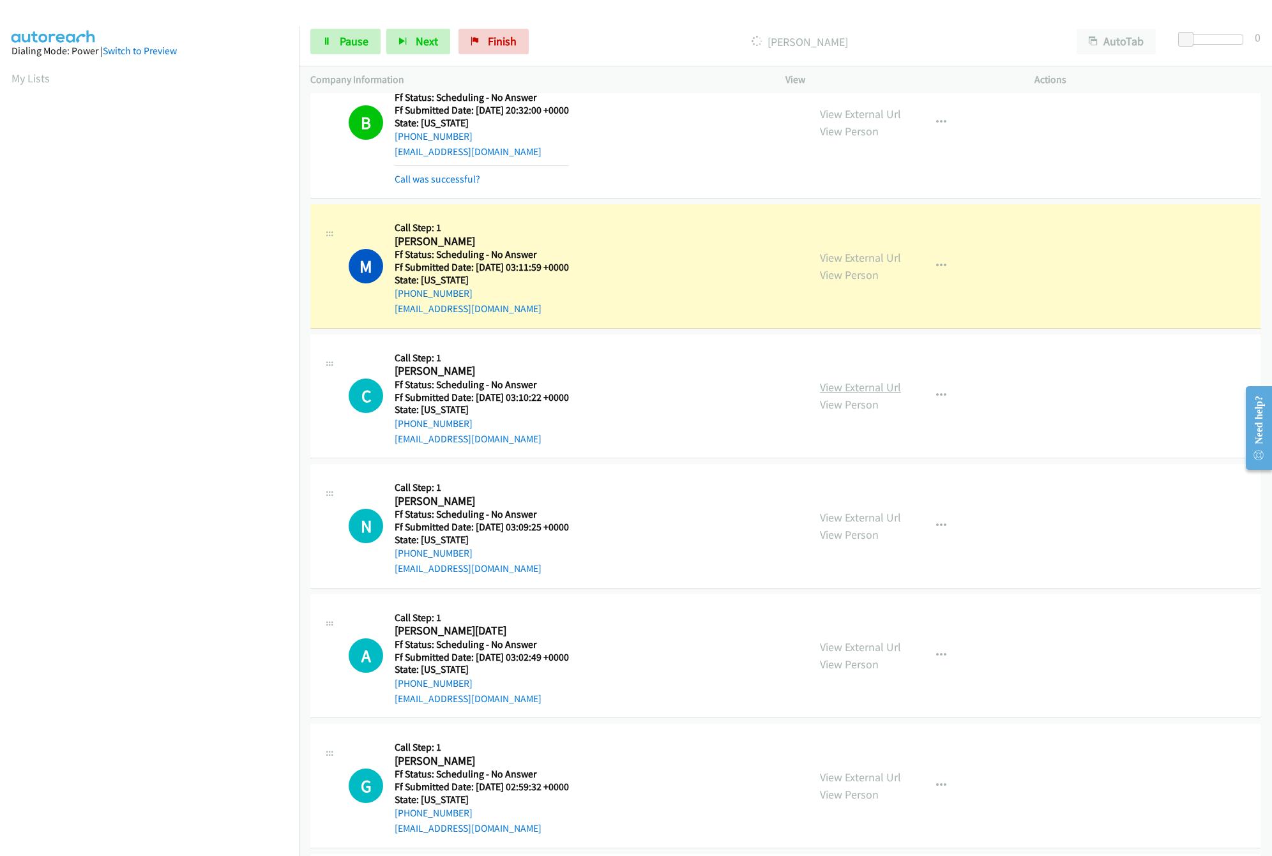
click at [851, 395] on link "View External Url" at bounding box center [860, 387] width 81 height 15
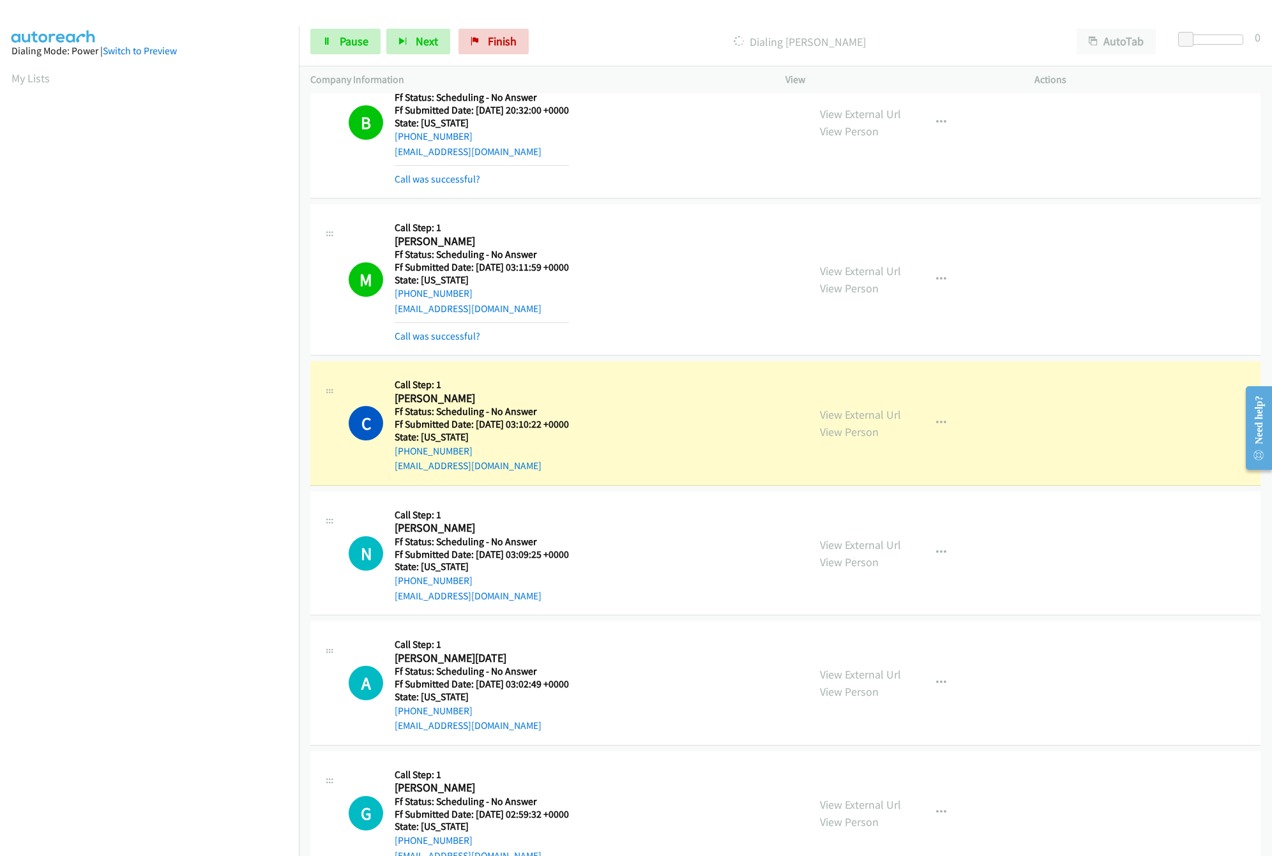
scroll to position [2938, 0]
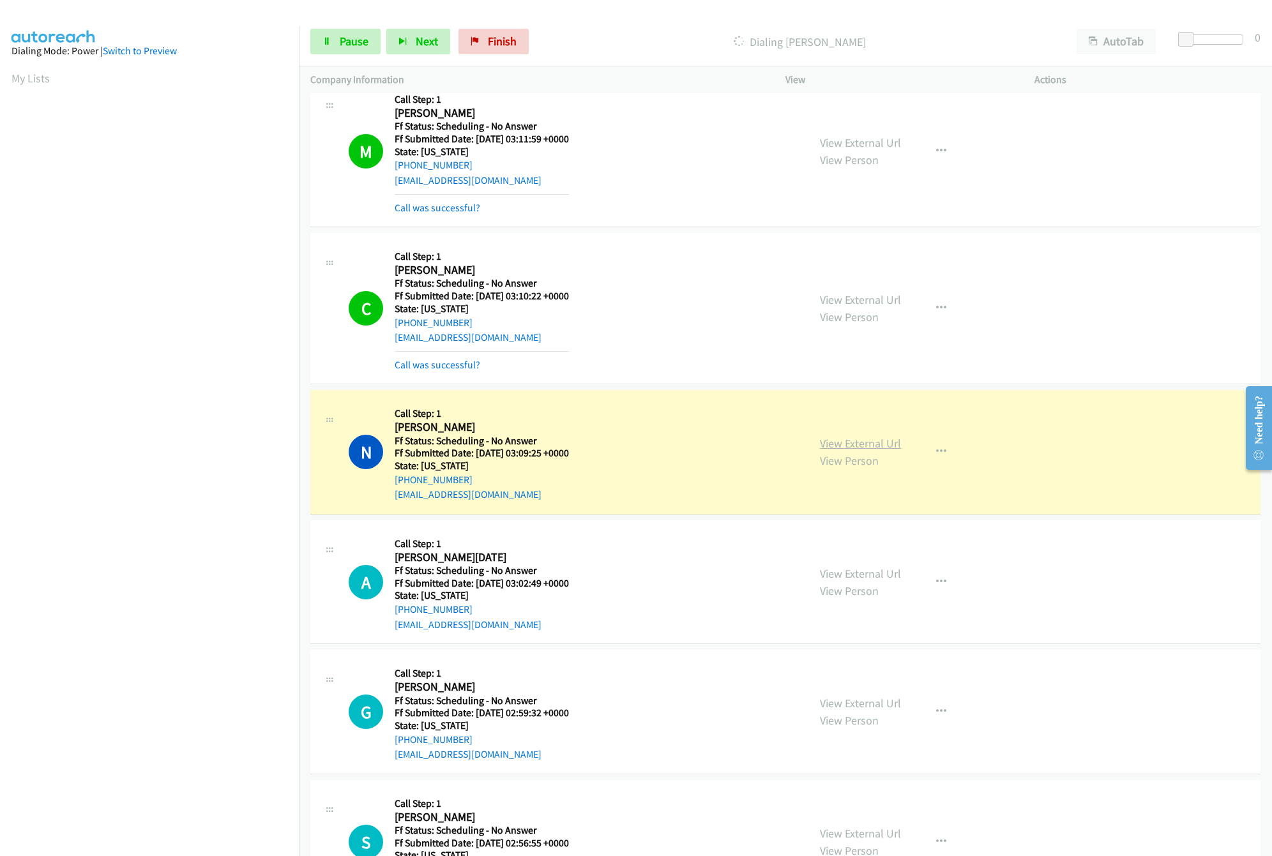
click at [851, 451] on link "View External Url" at bounding box center [860, 443] width 81 height 15
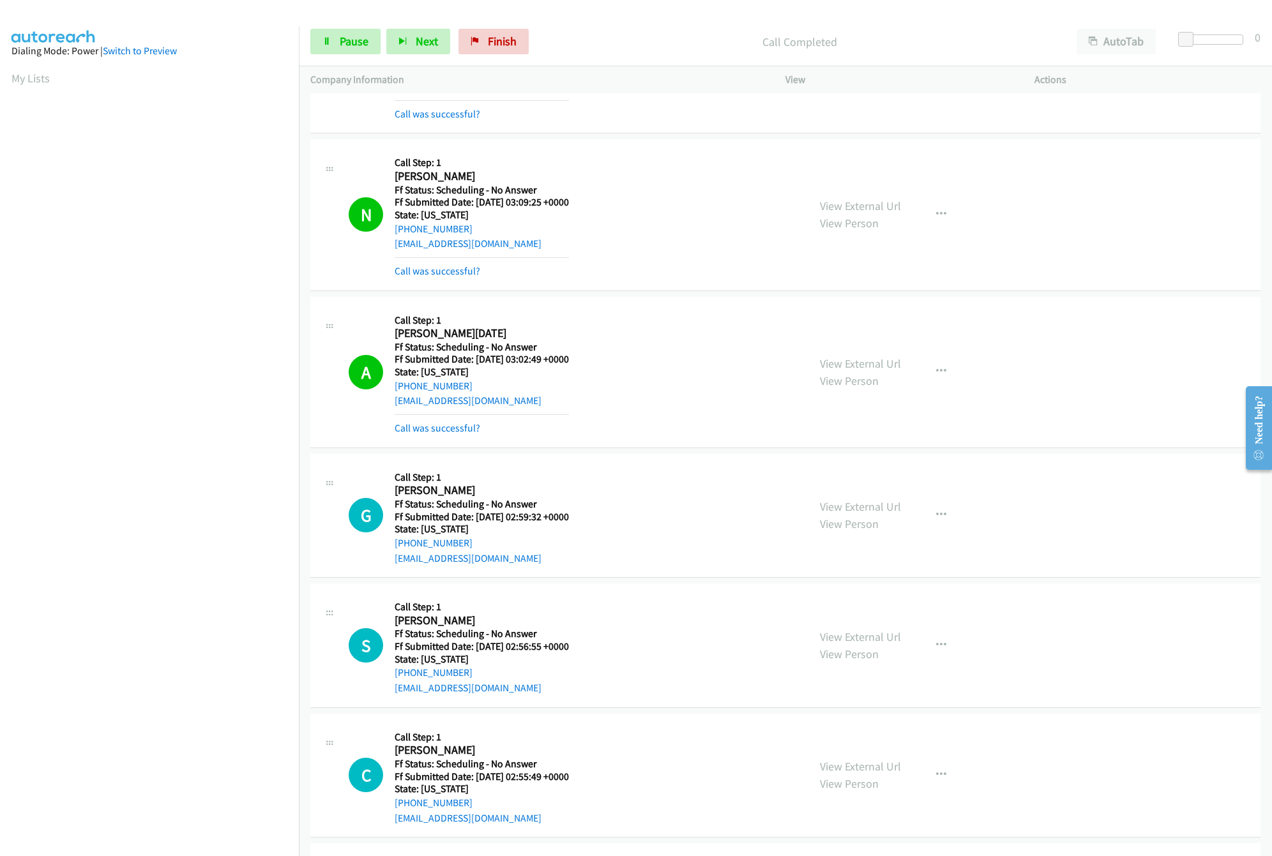
scroll to position [3193, 0]
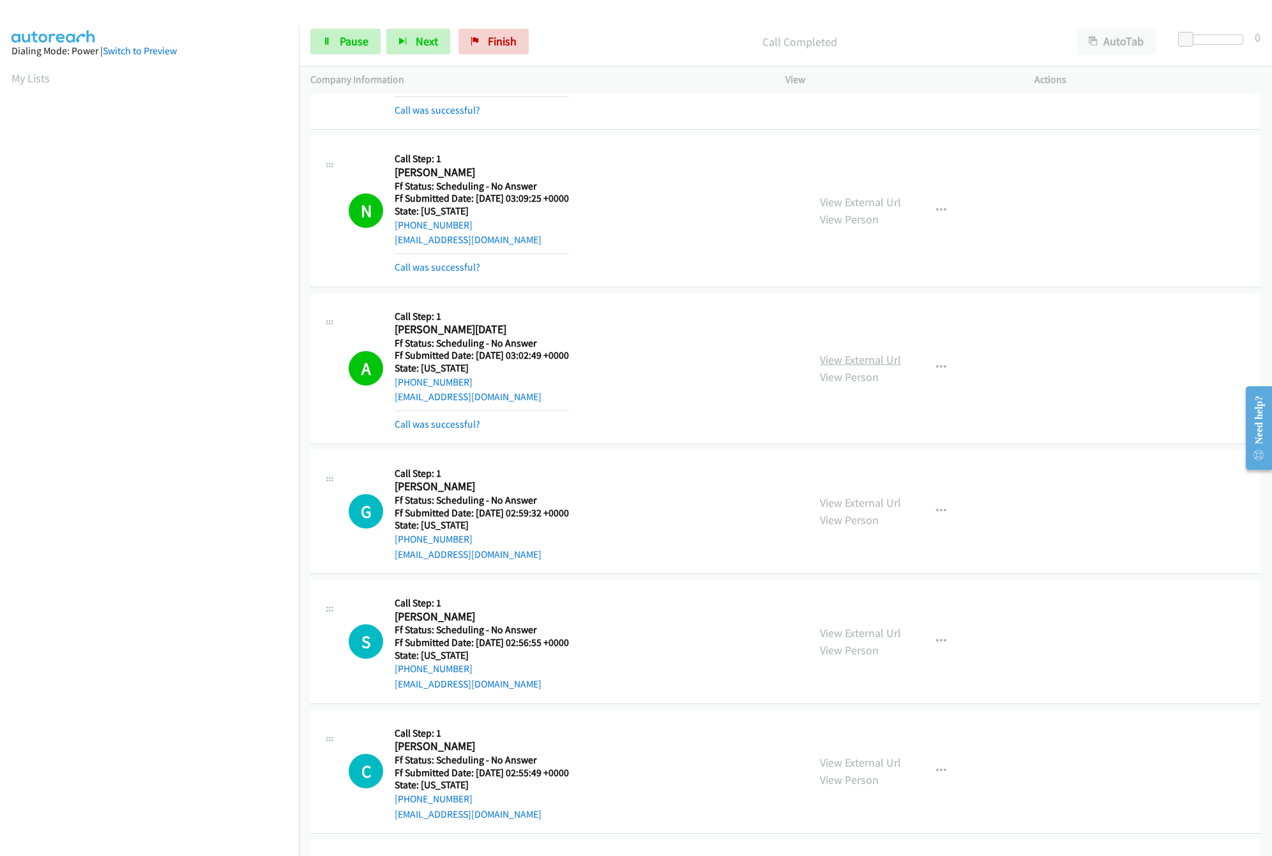
click at [862, 367] on link "View External Url" at bounding box center [860, 360] width 81 height 15
click at [864, 510] on link "View External Url" at bounding box center [860, 503] width 81 height 15
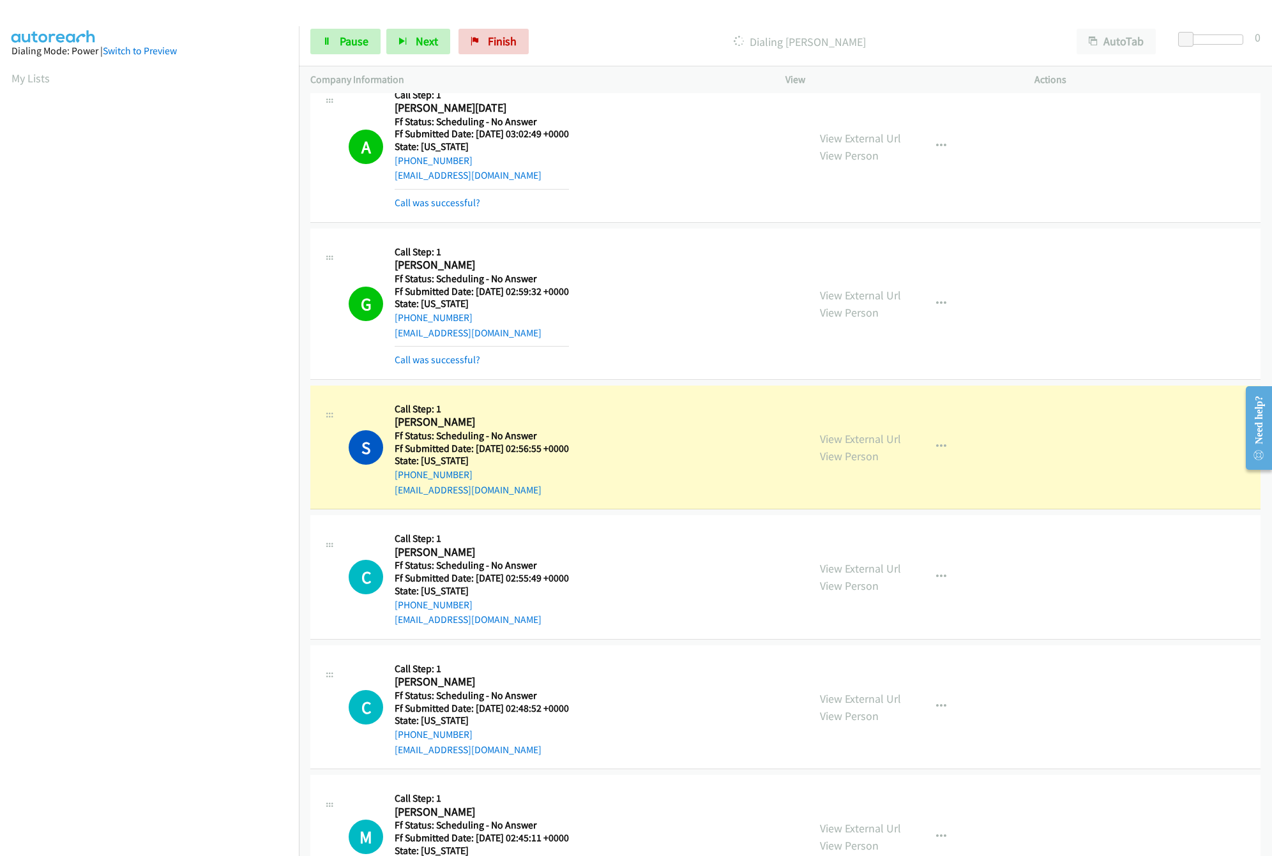
scroll to position [3449, 0]
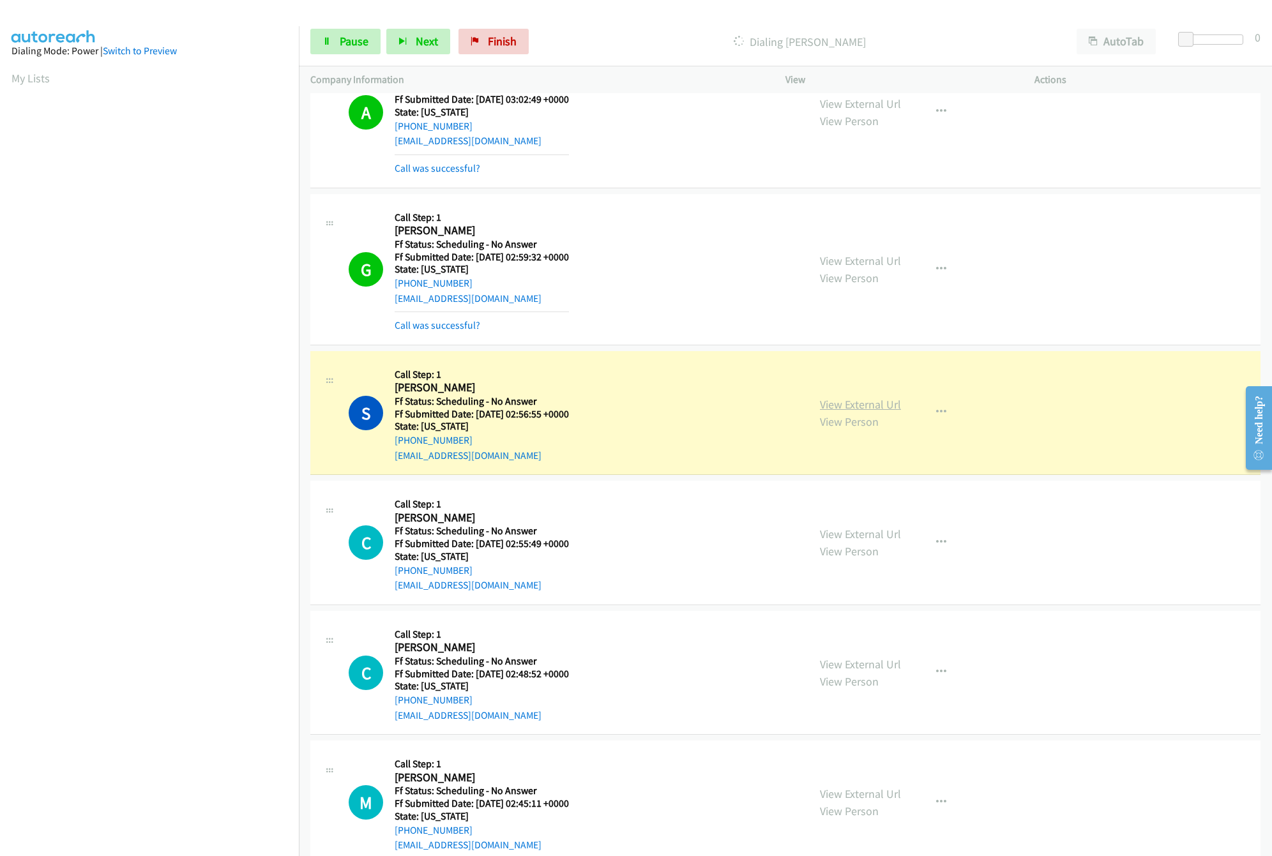
click at [872, 412] on link "View External Url" at bounding box center [860, 404] width 81 height 15
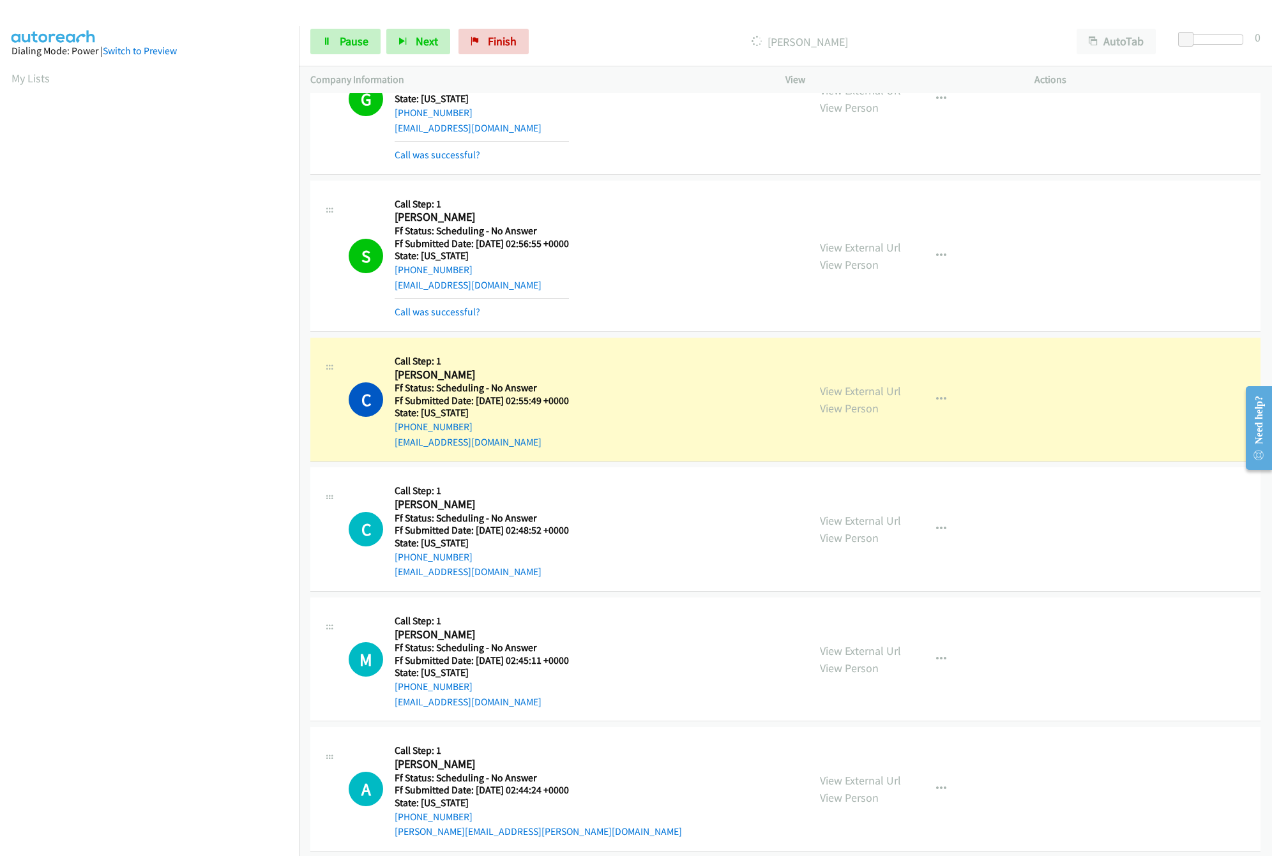
scroll to position [3832, 0]
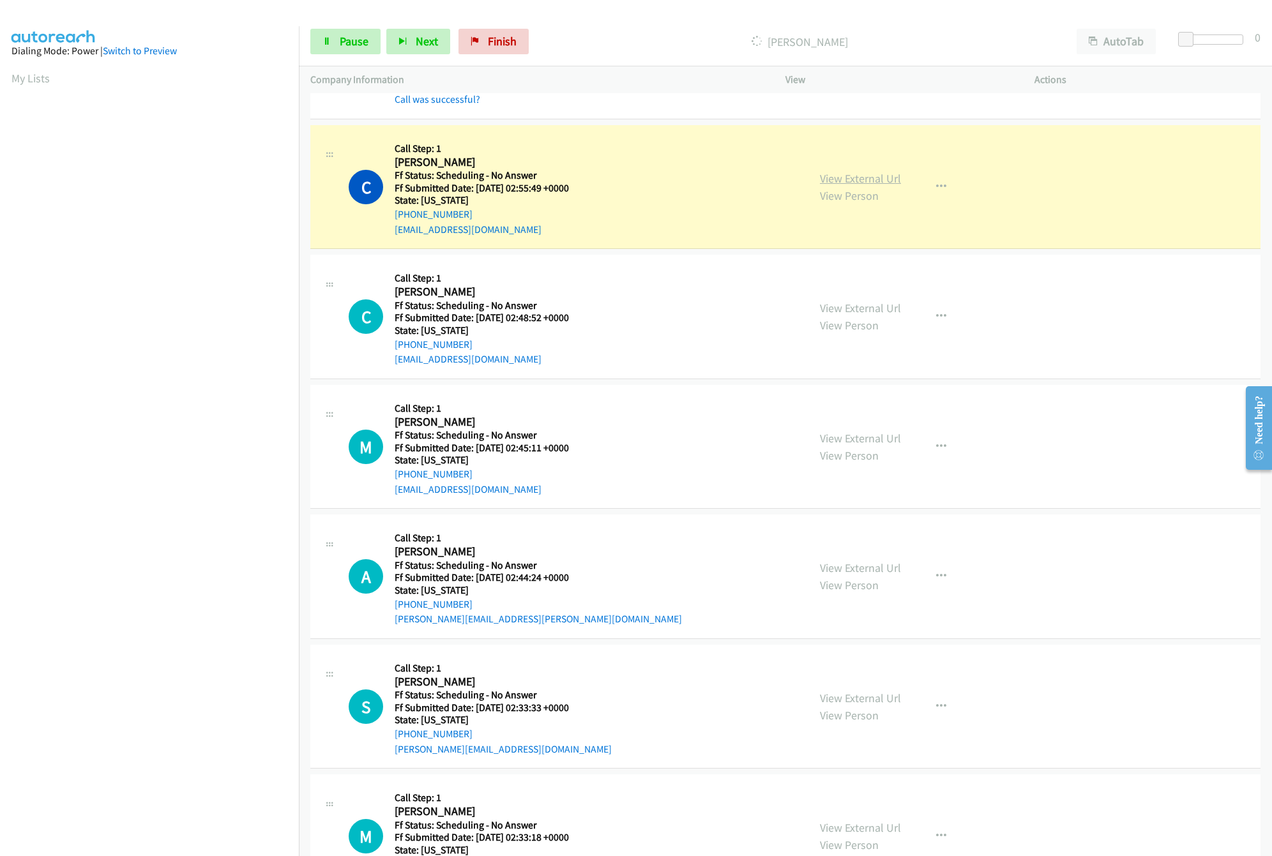
click at [830, 186] on link "View External Url" at bounding box center [860, 178] width 81 height 15
click at [337, 49] on link "Pause" at bounding box center [345, 42] width 70 height 26
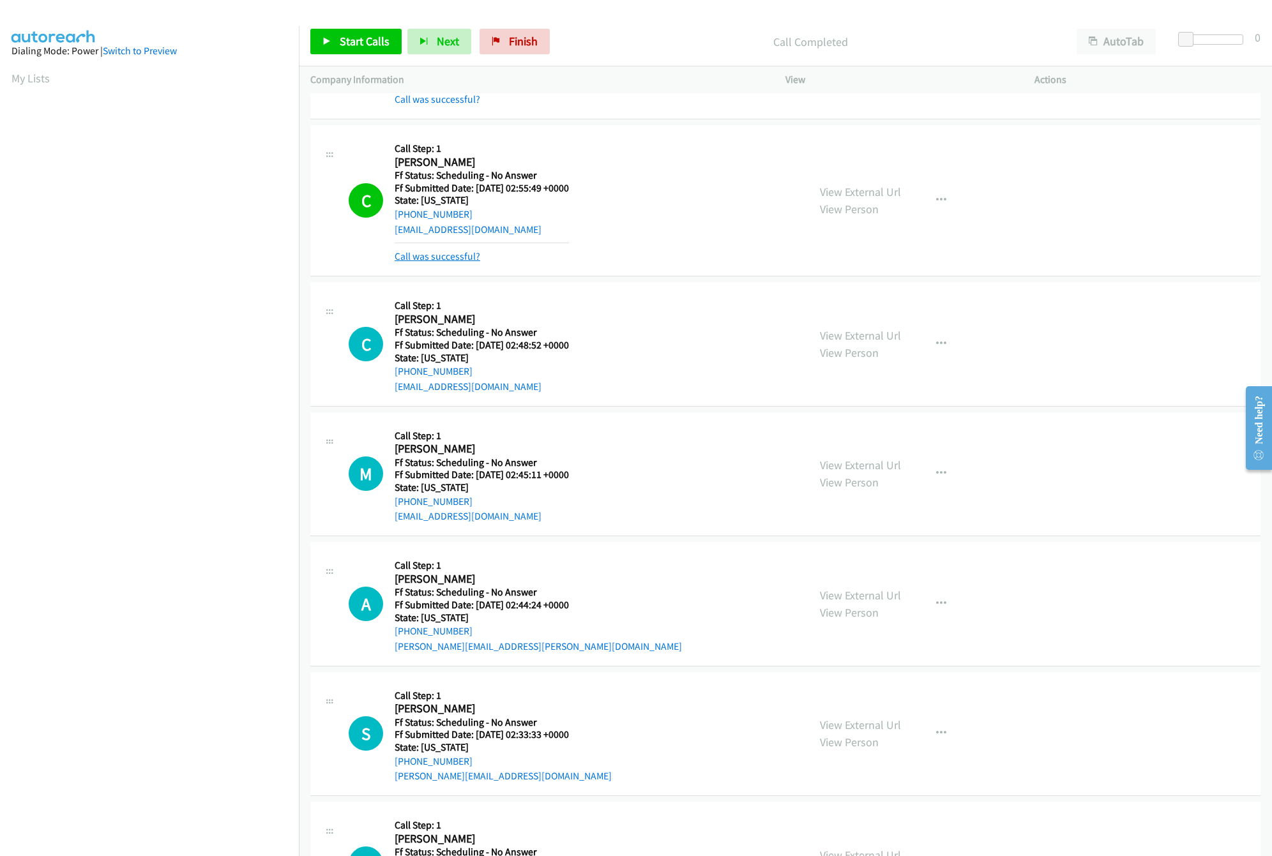
click at [428, 262] on link "Call was successful?" at bounding box center [438, 256] width 86 height 12
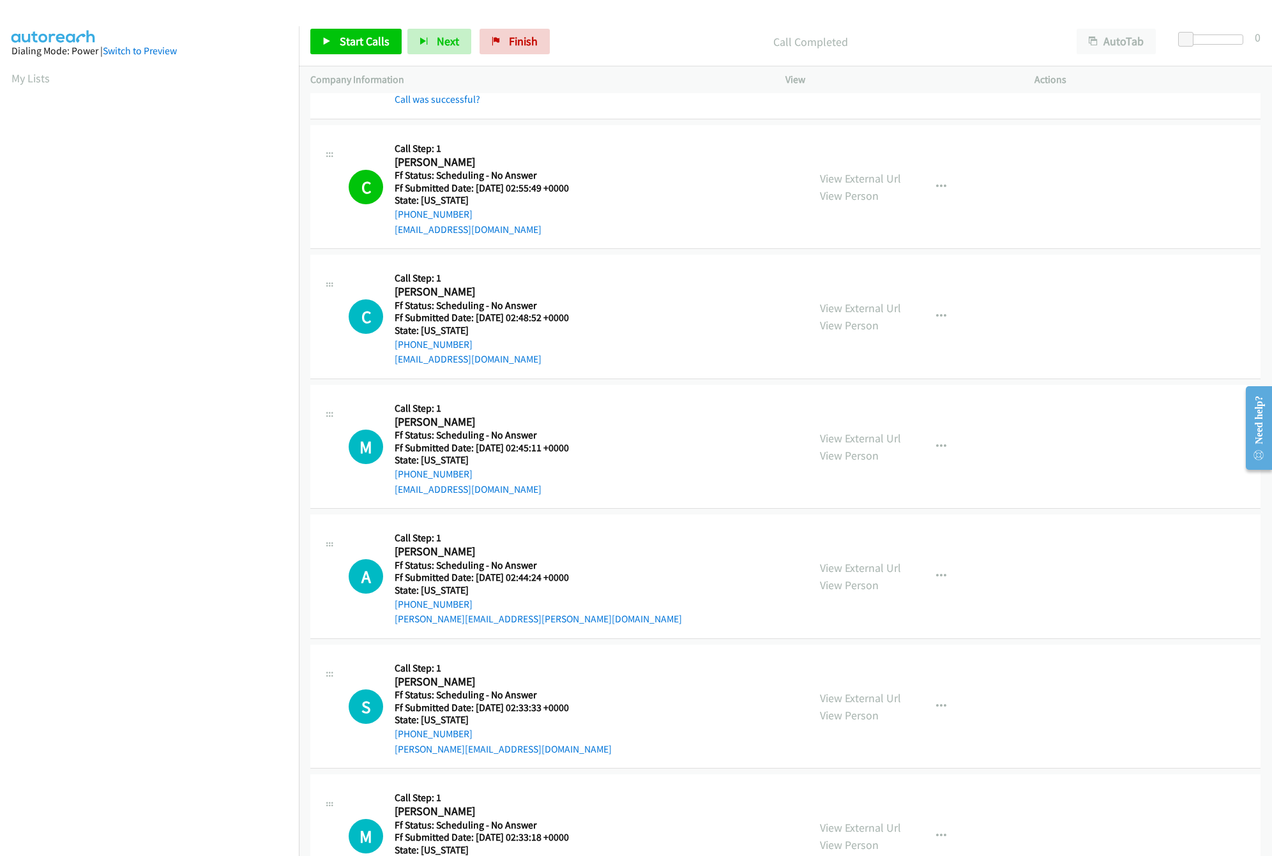
scroll to position [4471, 0]
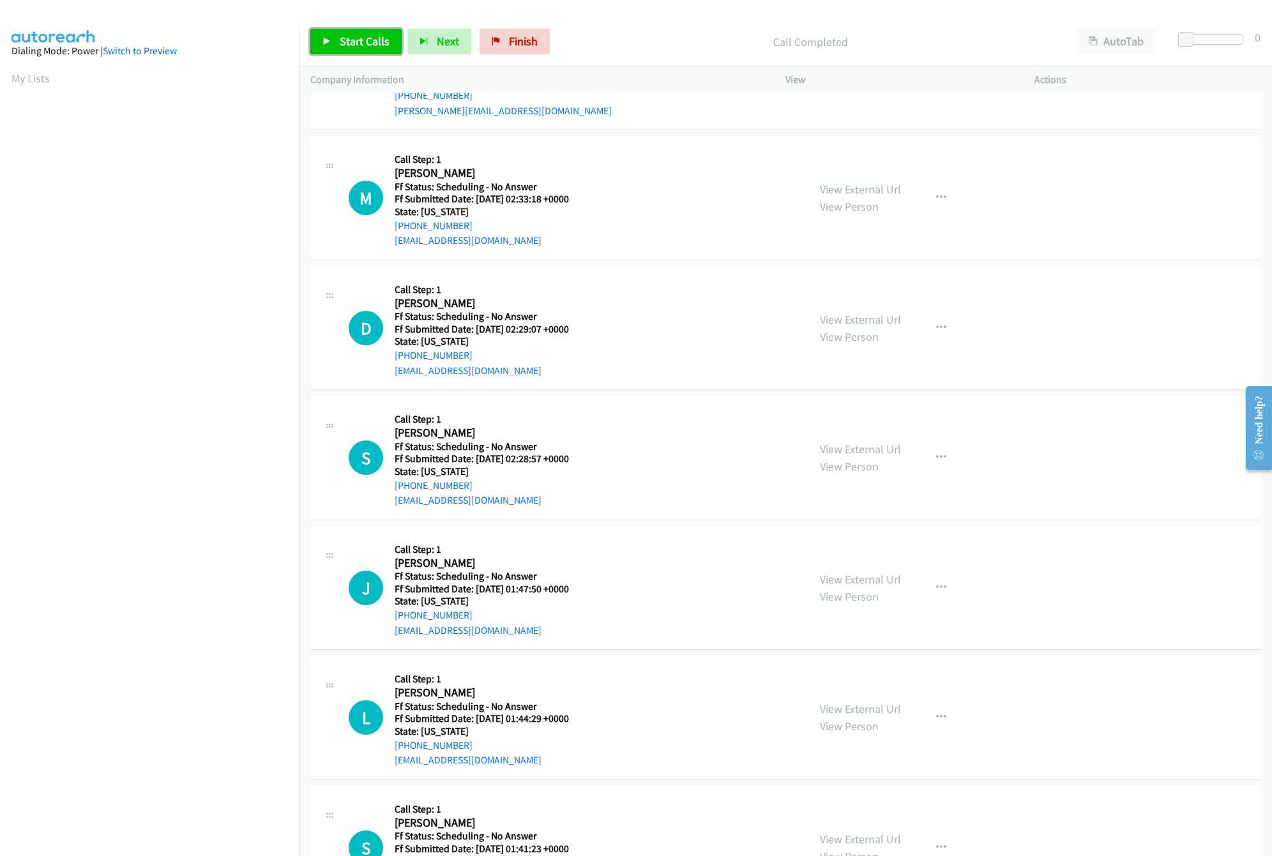
click at [342, 47] on span "Start Calls" at bounding box center [365, 41] width 50 height 15
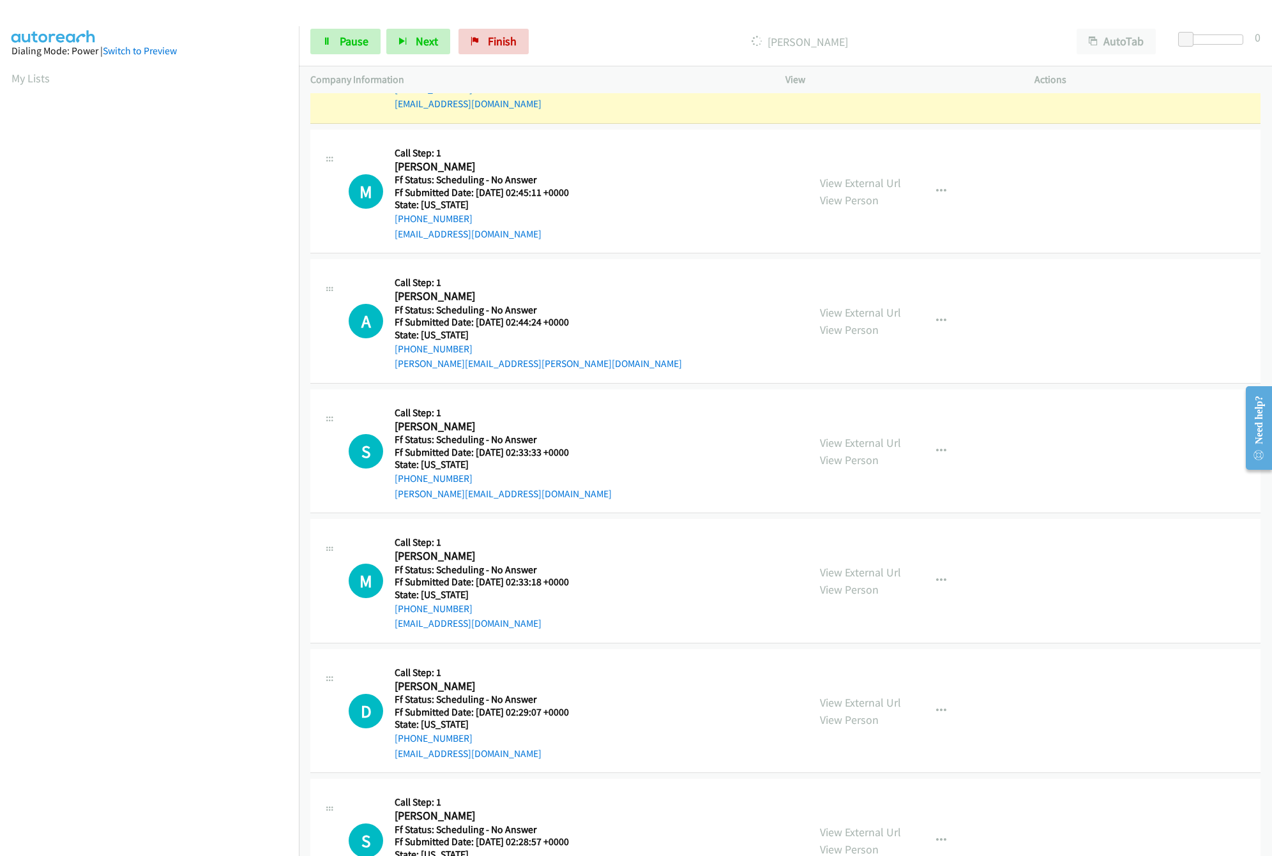
scroll to position [3832, 0]
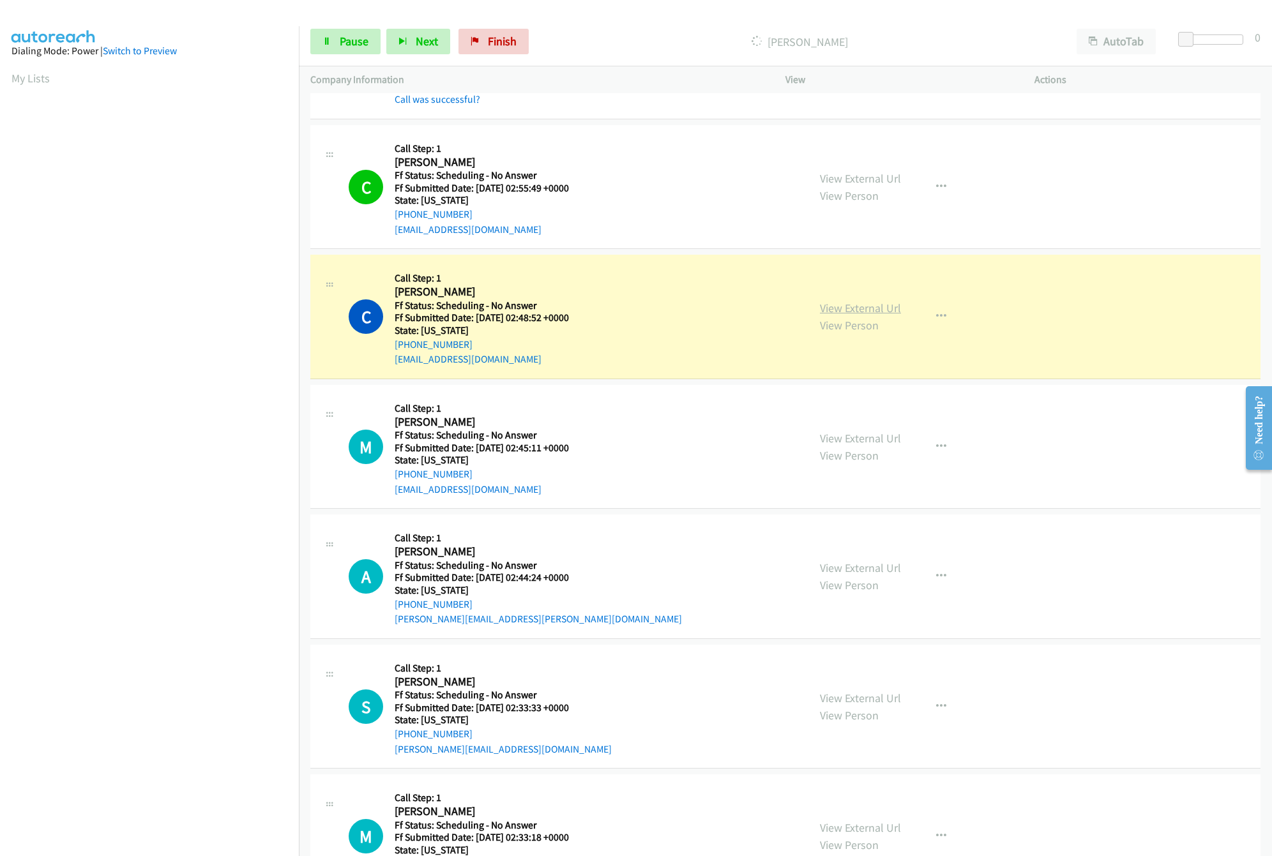
click at [858, 316] on link "View External Url" at bounding box center [860, 308] width 81 height 15
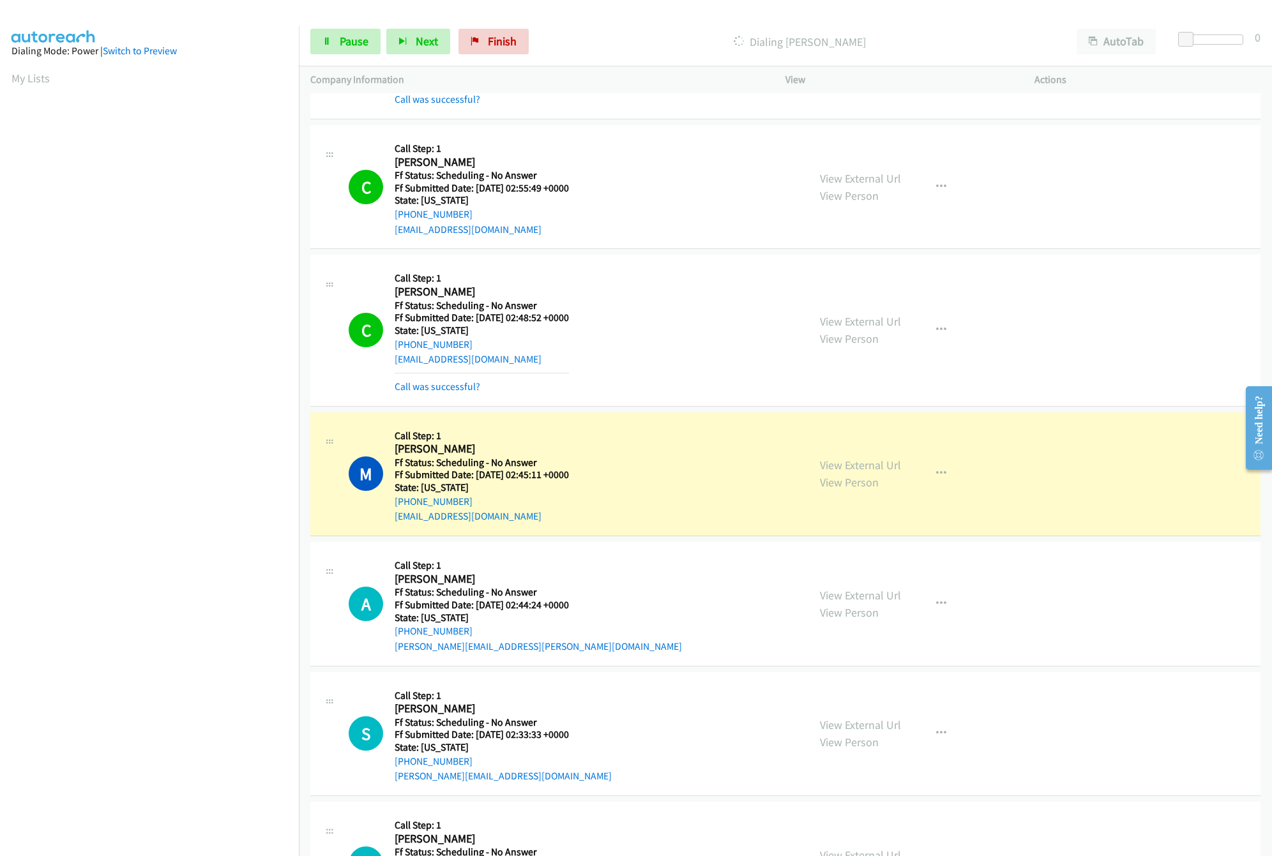
click at [356, 26] on div "Start Calls Pause Next Finish Dialing Melanie Onaghinor AutoTab AutoTab 0" at bounding box center [785, 41] width 973 height 49
drag, startPoint x: 1188, startPoint y: 36, endPoint x: 1256, endPoint y: 39, distance: 67.7
click at [1256, 39] on div "Start Calls Pause Next Finish Dialing Melanie Onaghinor AutoTab AutoTab 3" at bounding box center [785, 41] width 973 height 49
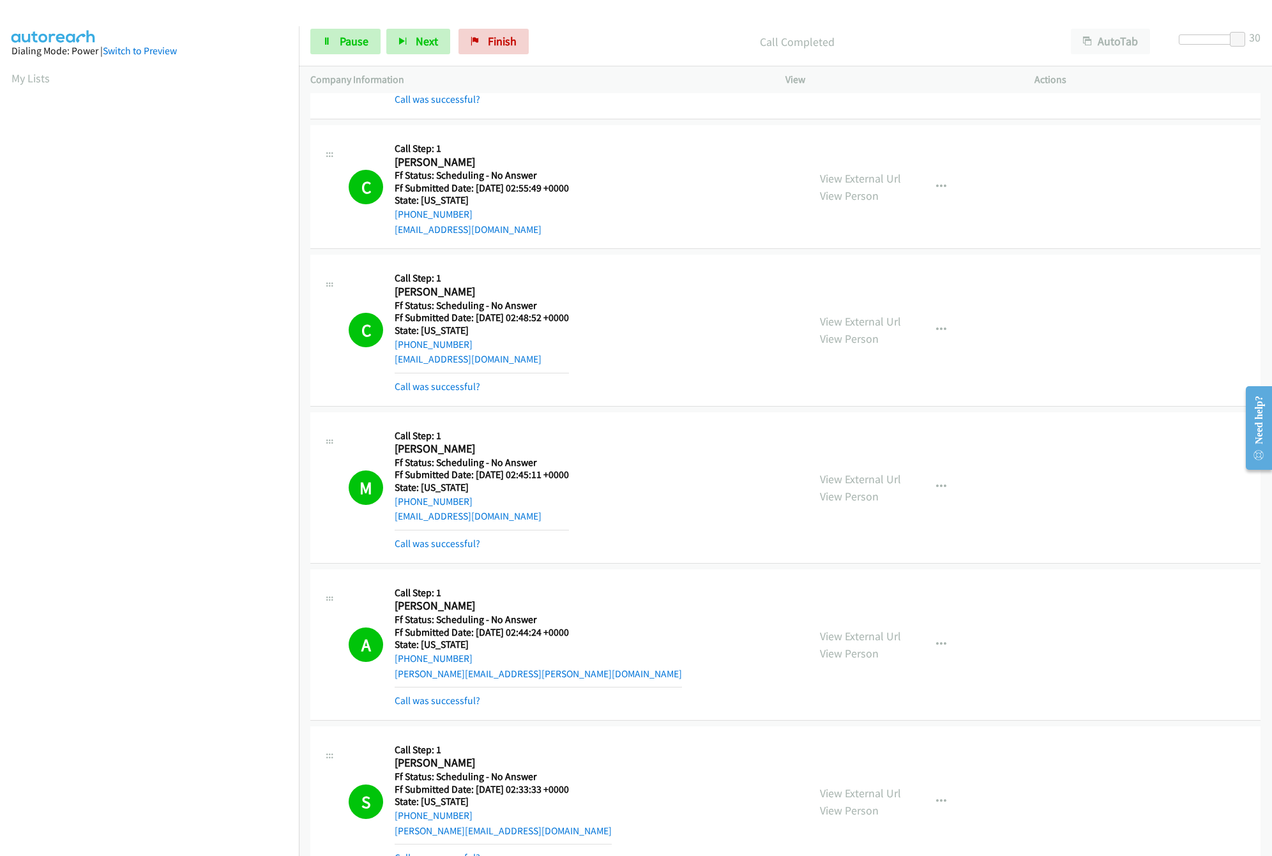
click at [756, 360] on div "C Callback Scheduled Call Step: 1 Christie Lee America/New_York Ff Status: Sche…" at bounding box center [573, 330] width 448 height 128
click at [855, 329] on link "View External Url" at bounding box center [860, 321] width 81 height 15
click at [830, 487] on link "View External Url" at bounding box center [860, 479] width 81 height 15
click at [344, 52] on link "Pause" at bounding box center [345, 42] width 70 height 26
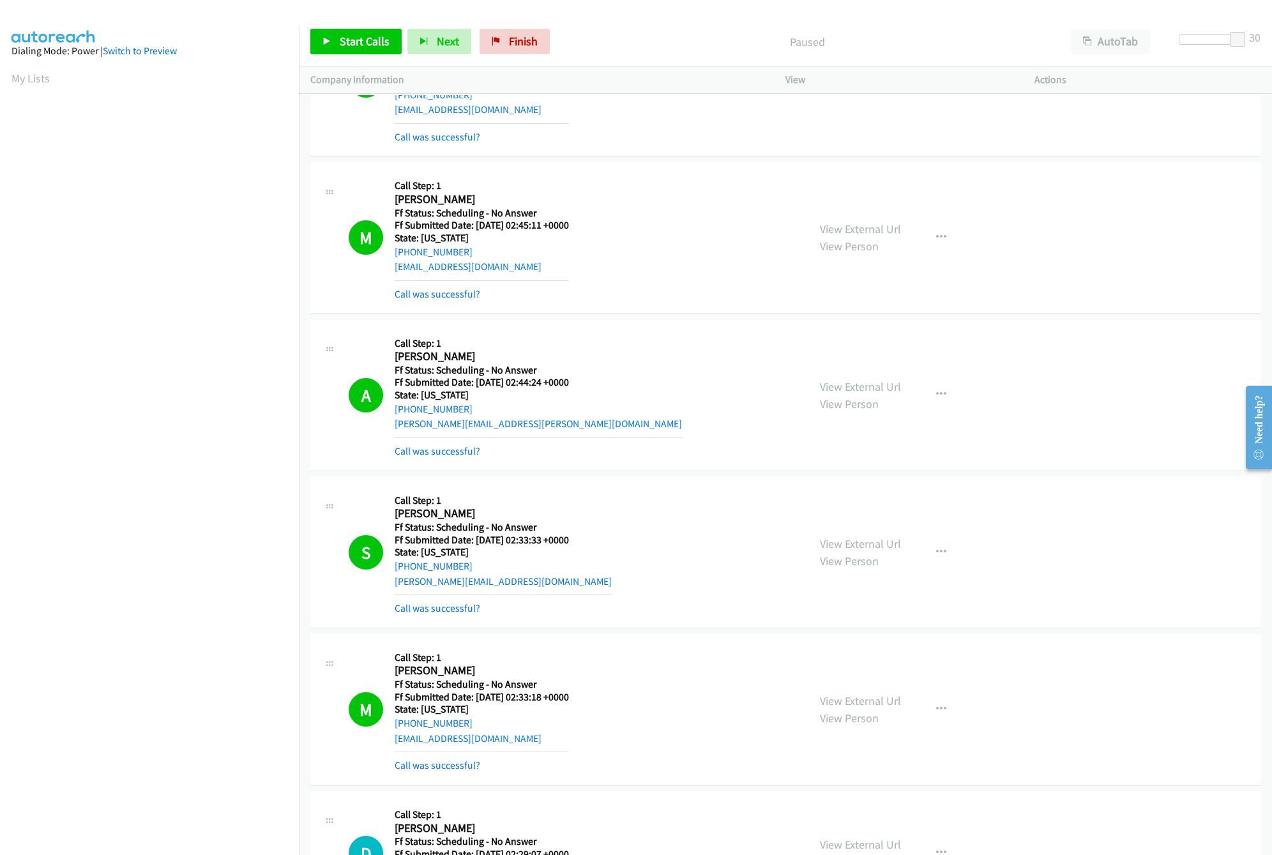
scroll to position [4088, 0]
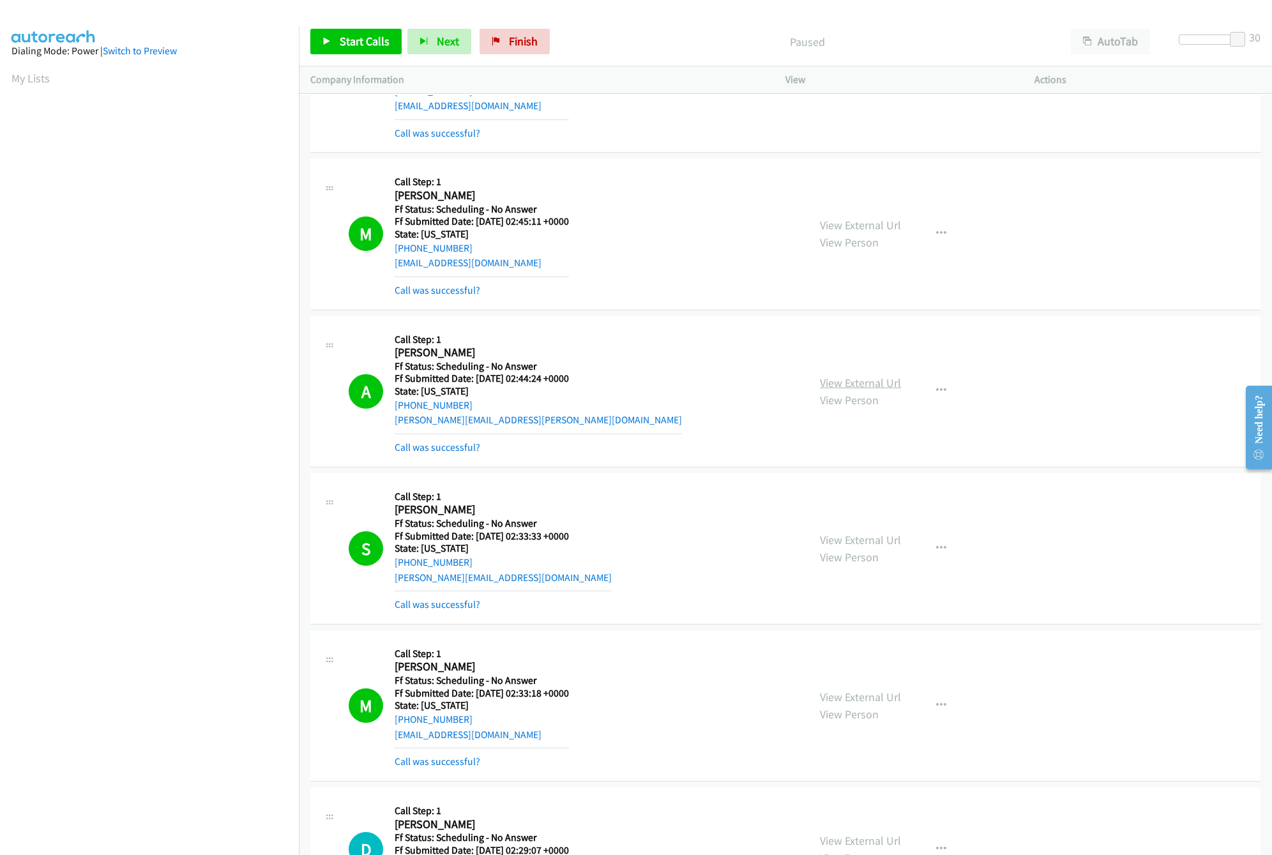
click at [881, 390] on link "View External Url" at bounding box center [860, 383] width 81 height 15
click at [847, 547] on link "View External Url" at bounding box center [860, 540] width 81 height 15
click at [840, 704] on link "View External Url" at bounding box center [860, 697] width 81 height 15
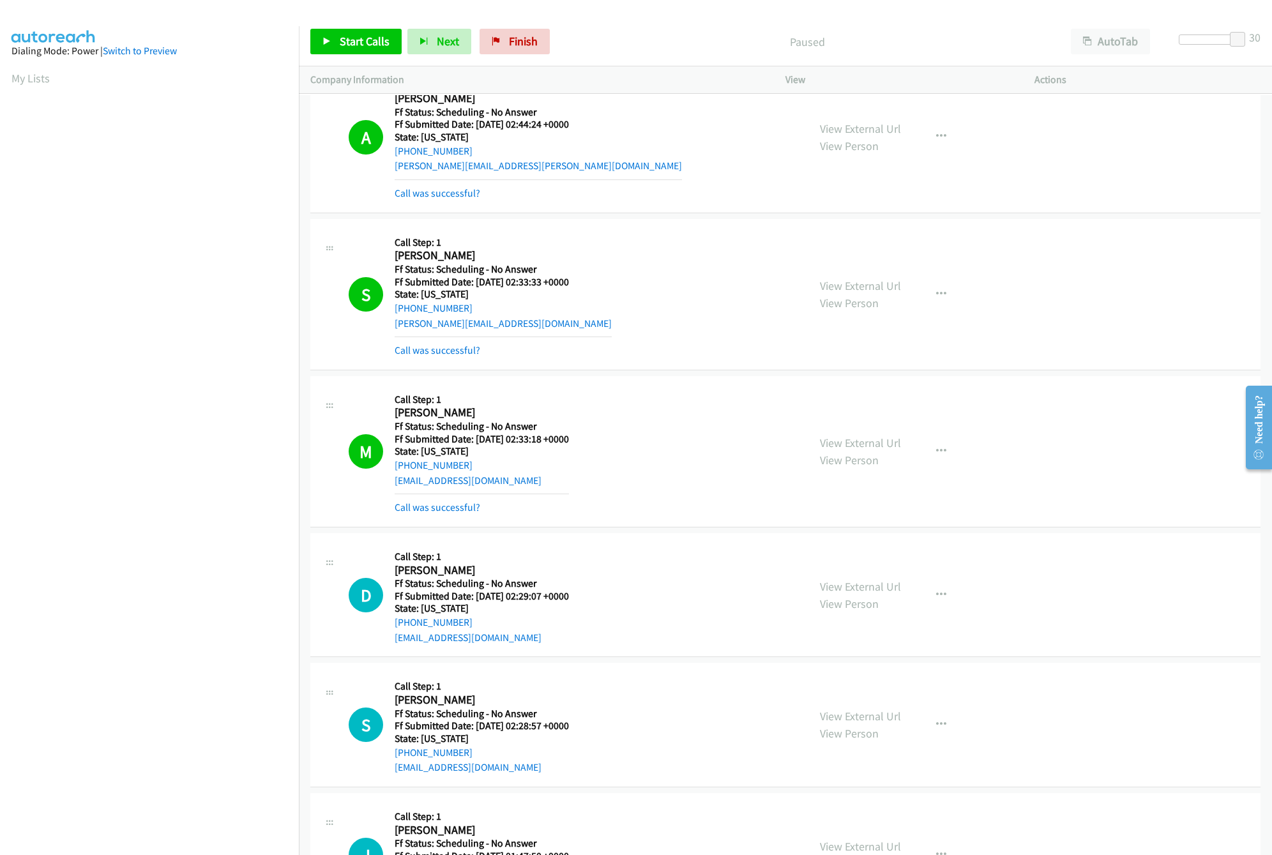
scroll to position [4342, 0]
click at [351, 31] on link "Start Calls" at bounding box center [355, 42] width 91 height 26
click at [345, 54] on link "Pause" at bounding box center [345, 42] width 70 height 26
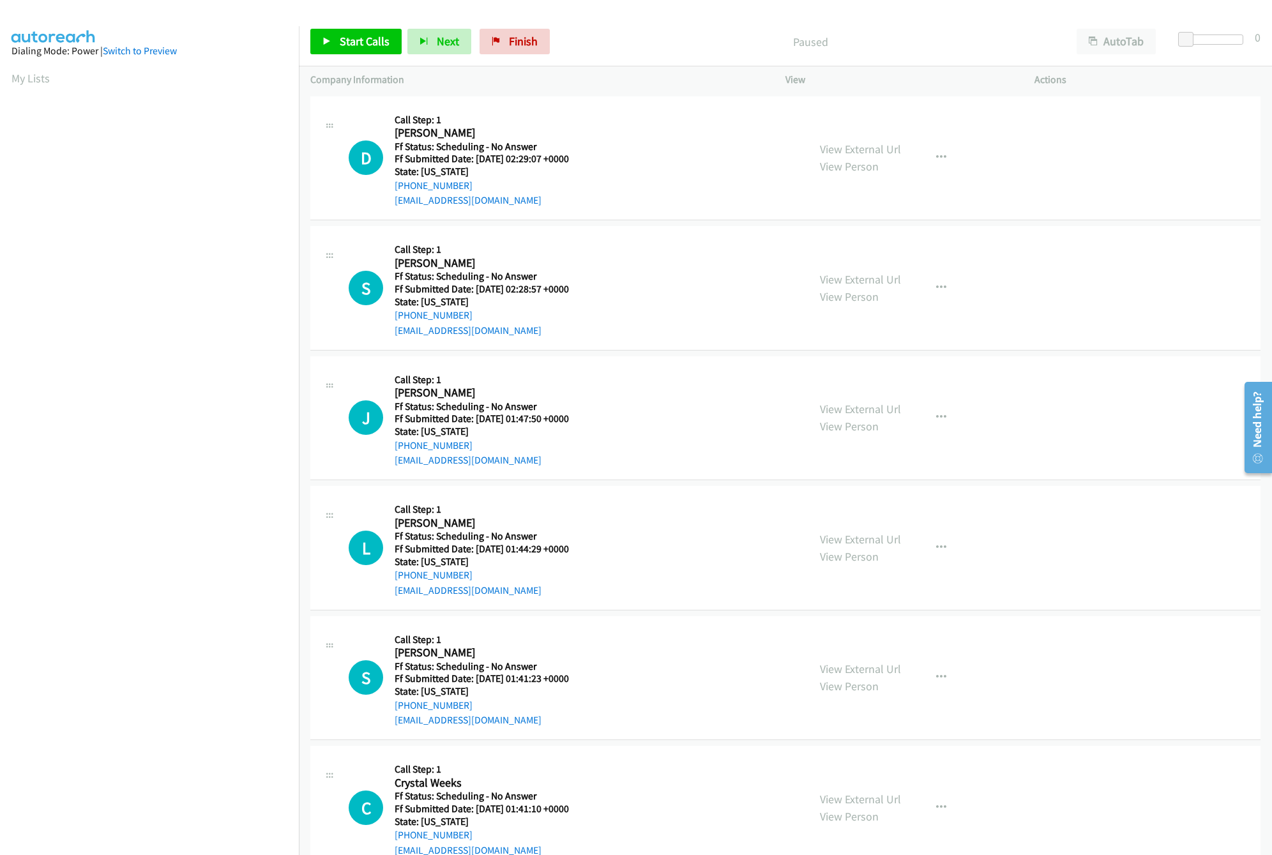
click at [349, 27] on div "Start Calls Pause Next Finish Paused AutoTab AutoTab 0" at bounding box center [785, 41] width 973 height 49
click at [349, 33] on link "Start Calls" at bounding box center [355, 42] width 91 height 26
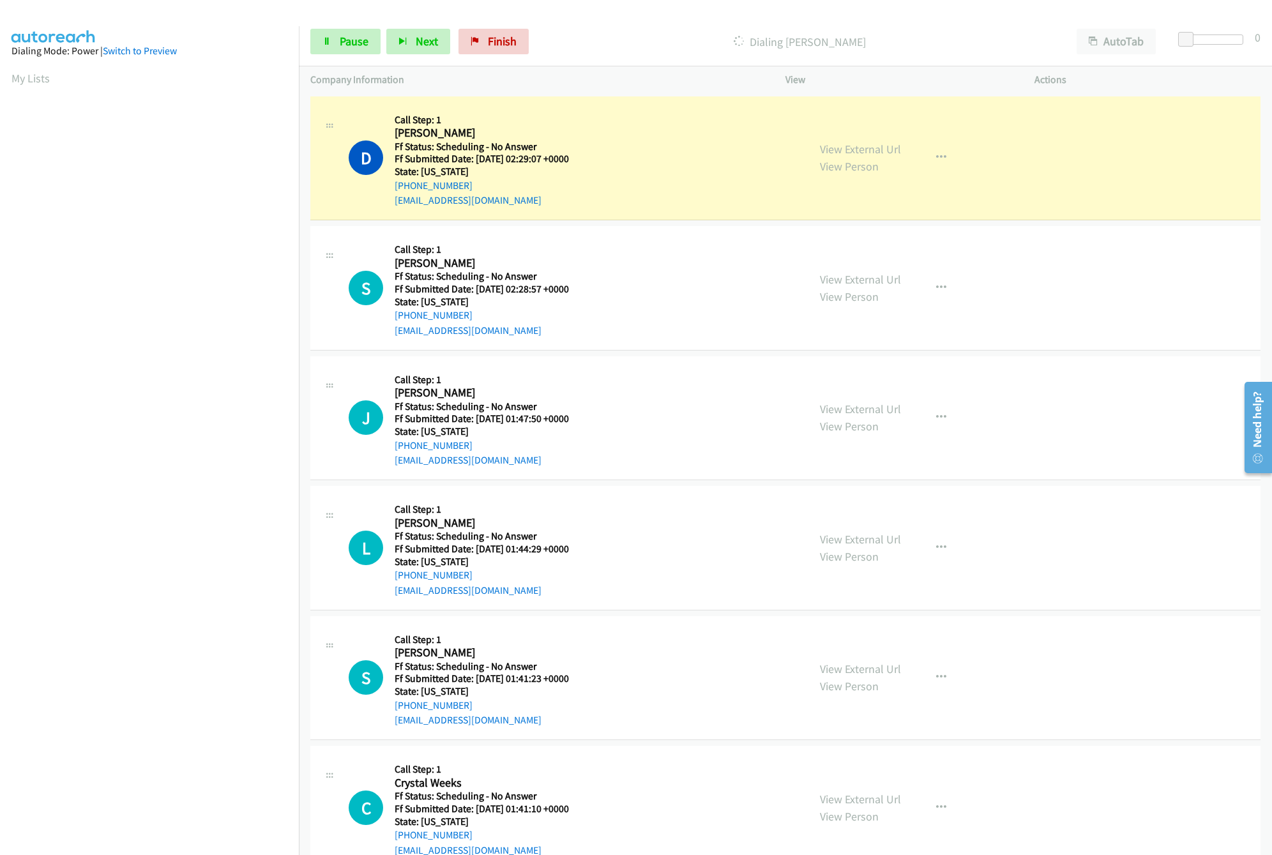
click at [688, 135] on div "D Callback Scheduled Call Step: 1 [PERSON_NAME] America/Los_Angeles Ff Status: …" at bounding box center [573, 158] width 448 height 101
click at [888, 151] on link "View External Url" at bounding box center [860, 149] width 81 height 15
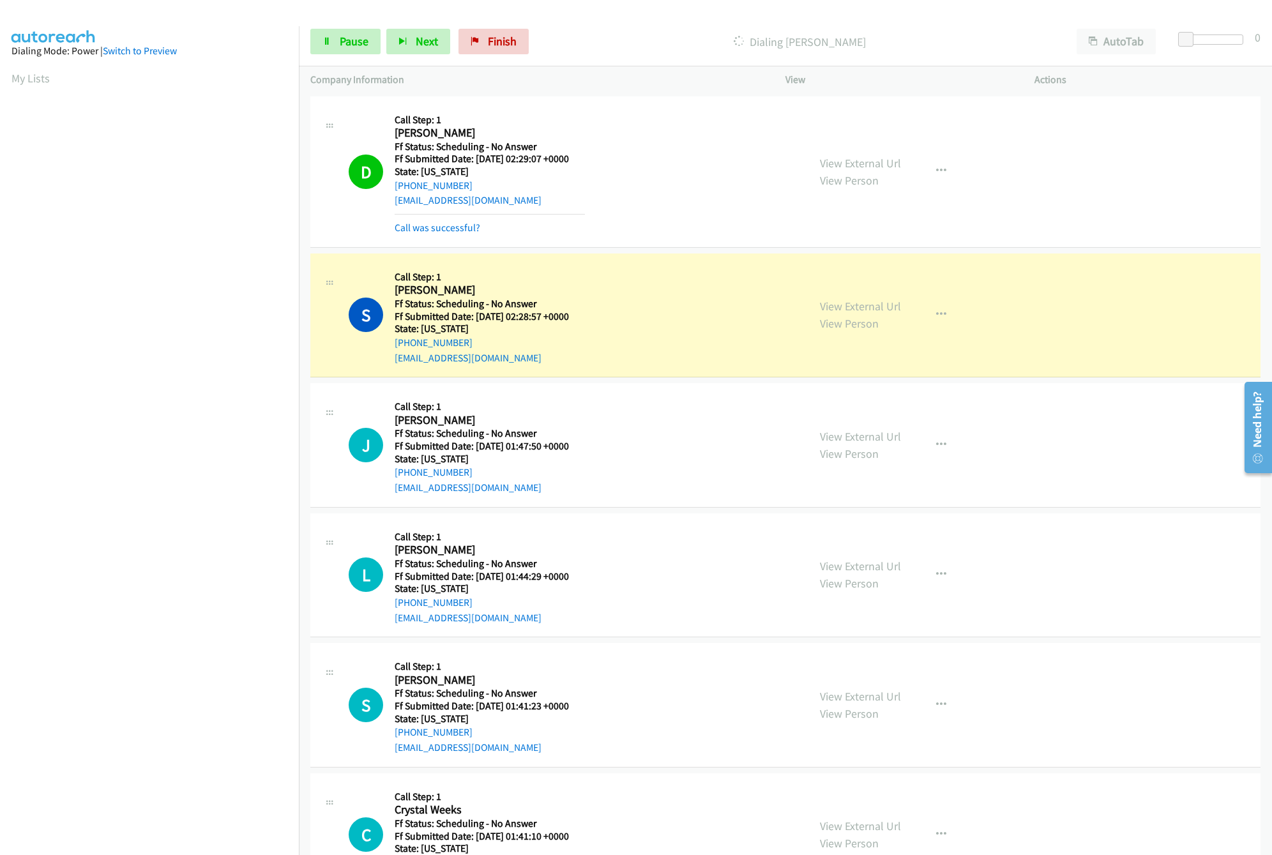
click at [188, 797] on nav "Dialing Mode: Power | Switch to Preview My Lists" at bounding box center [150, 453] width 300 height 855
click at [862, 311] on link "View External Url" at bounding box center [860, 306] width 81 height 15
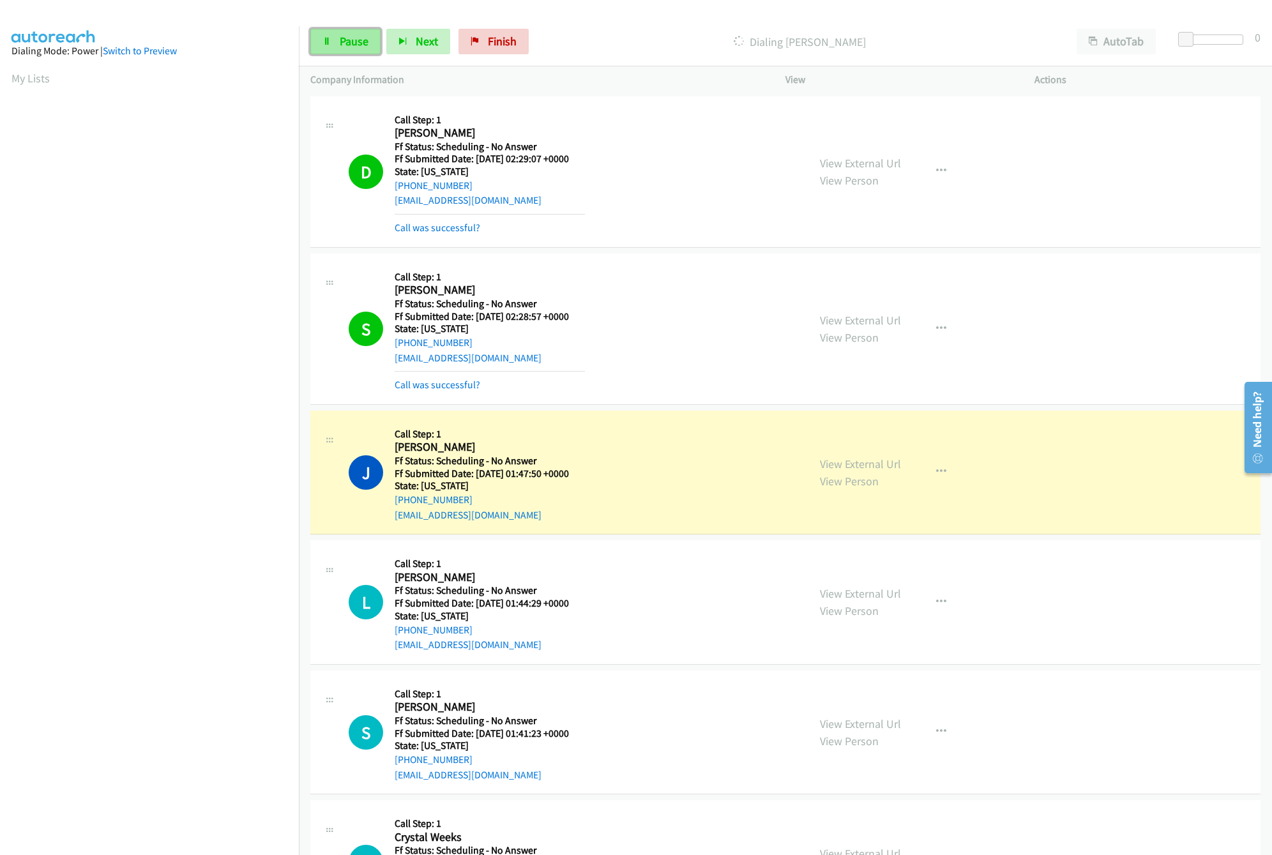
click at [342, 39] on span "Pause" at bounding box center [354, 41] width 29 height 15
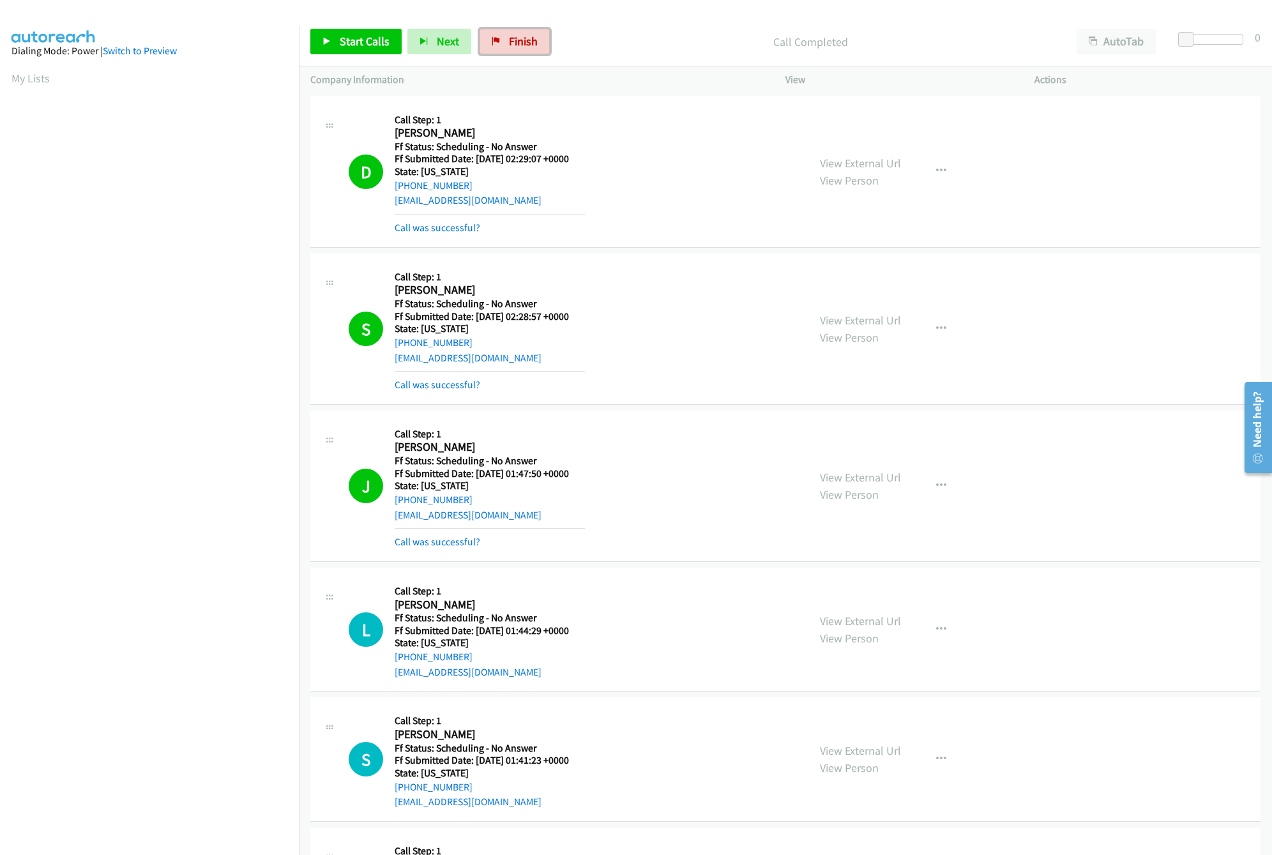
drag, startPoint x: 520, startPoint y: 52, endPoint x: 713, endPoint y: 81, distance: 195.0
click at [520, 52] on link "Finish" at bounding box center [515, 42] width 70 height 26
